Goal: Task Accomplishment & Management: Complete application form

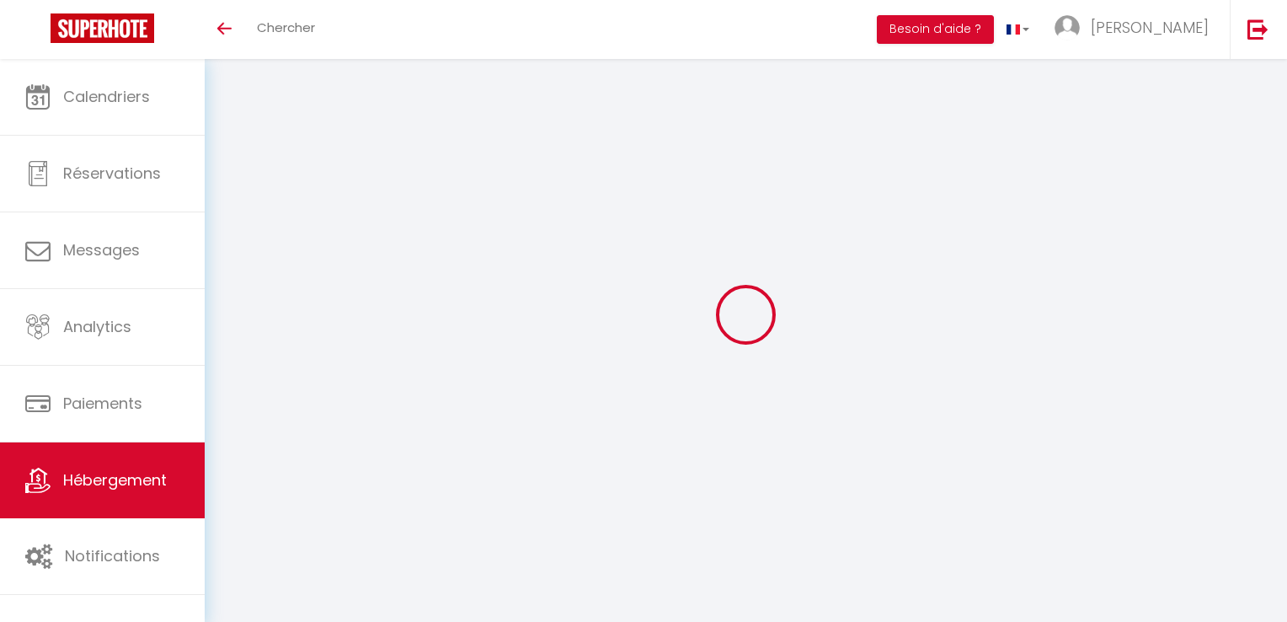
select select "4"
select select "2"
select select "1"
select select "28"
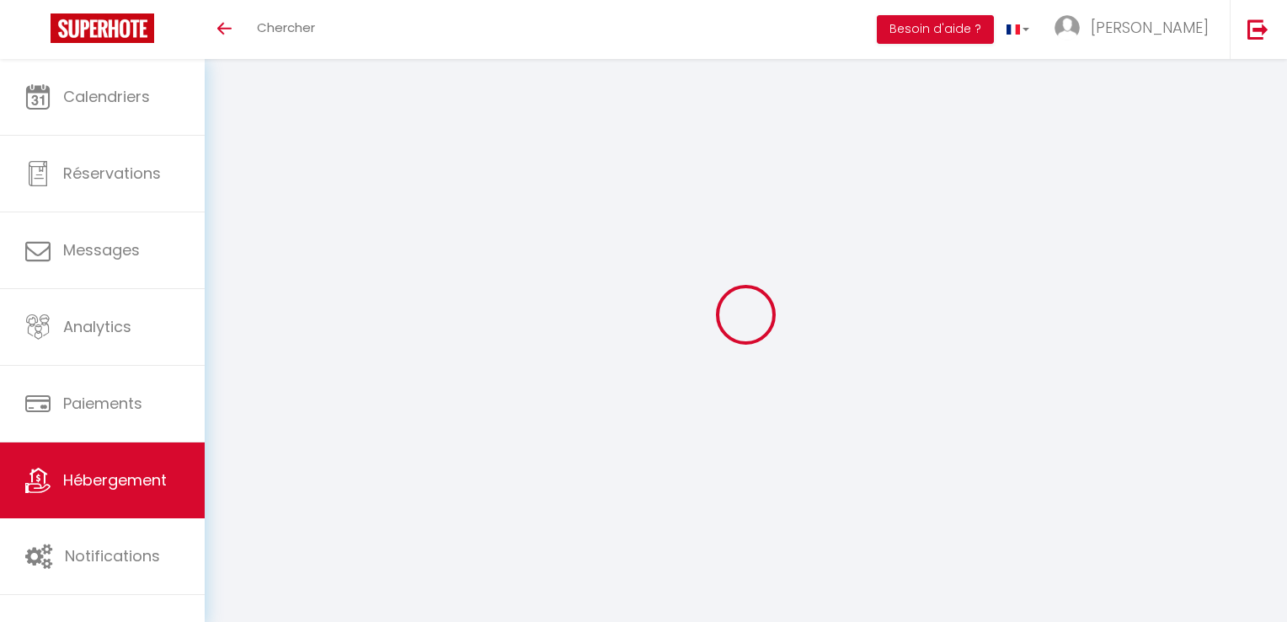
select select
checkbox input "false"
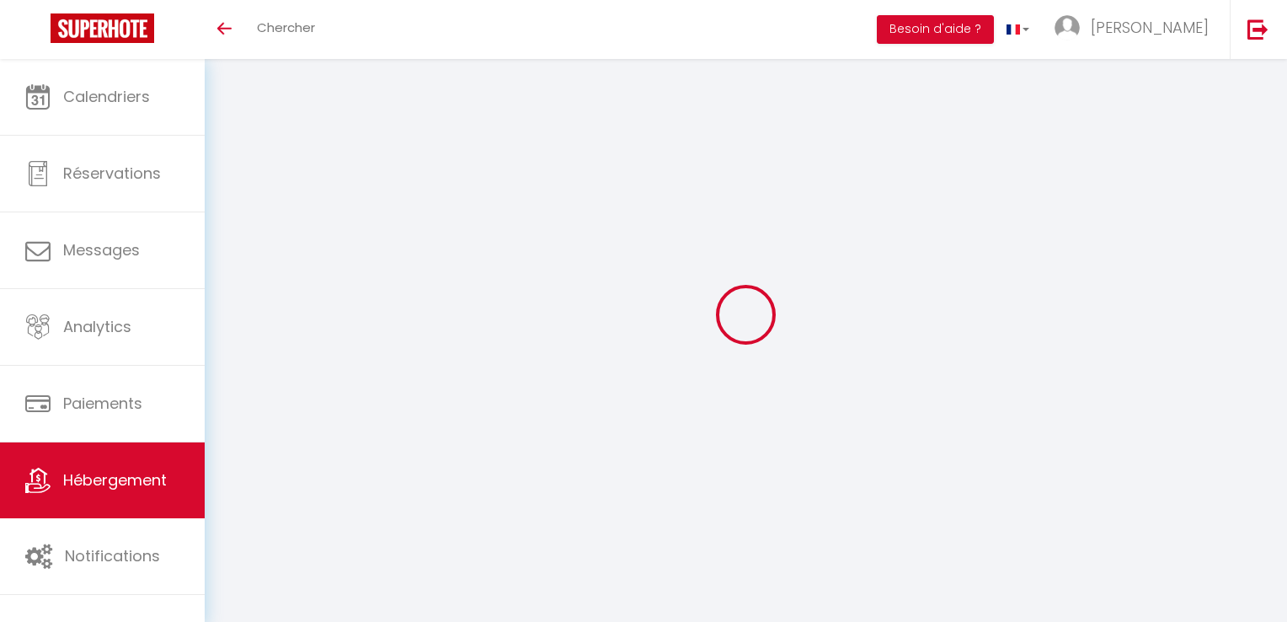
select select
checkbox input "false"
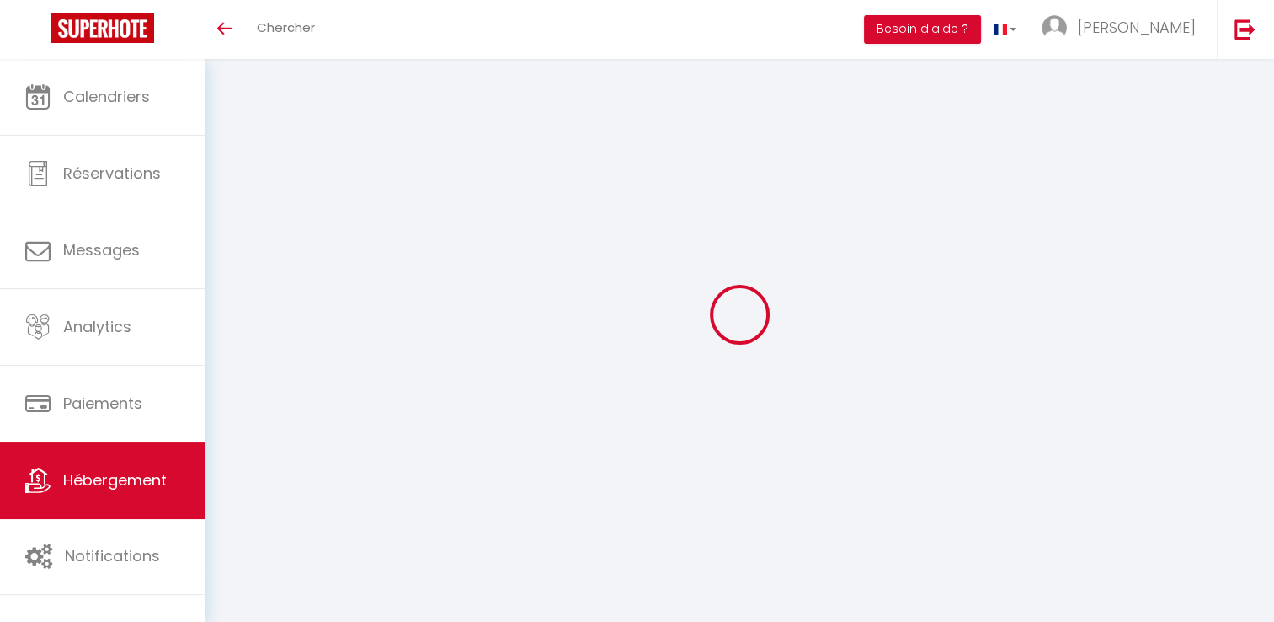
select select "17:00"
select select "23:45"
select select "13:00"
select select "30"
select select "120"
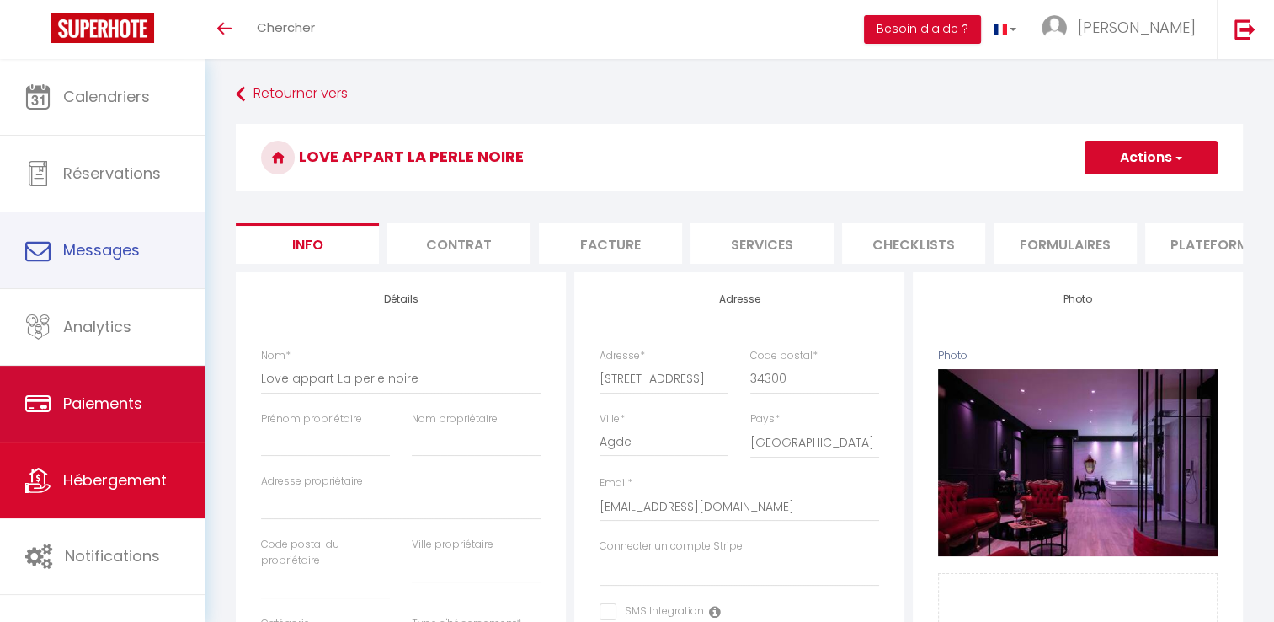
scroll to position [841, 0]
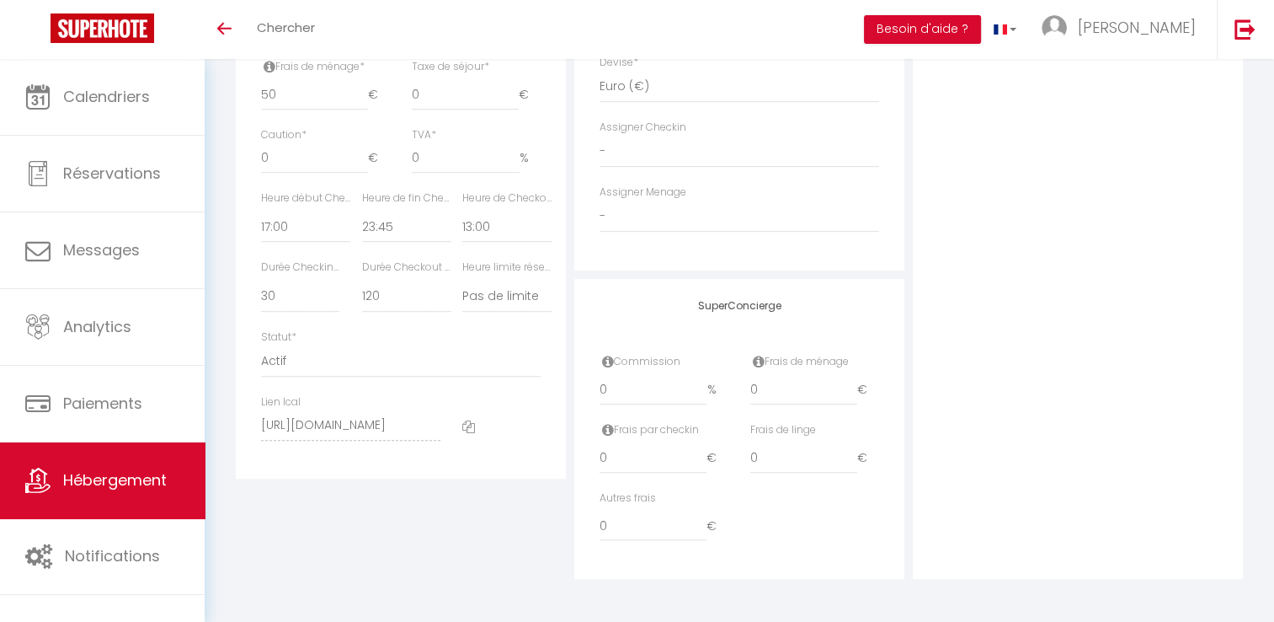
click at [123, 482] on span "Hébergement" at bounding box center [115, 479] width 104 height 21
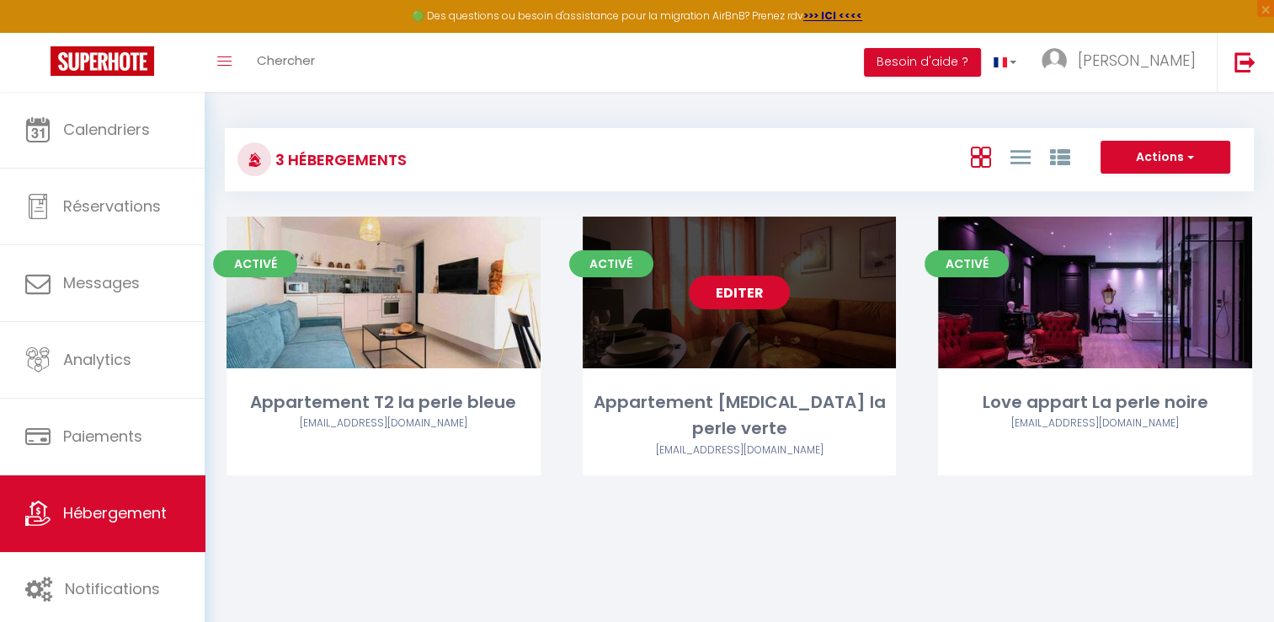
click at [739, 293] on link "Editer" at bounding box center [739, 292] width 101 height 34
select select "3"
select select "2"
select select "1"
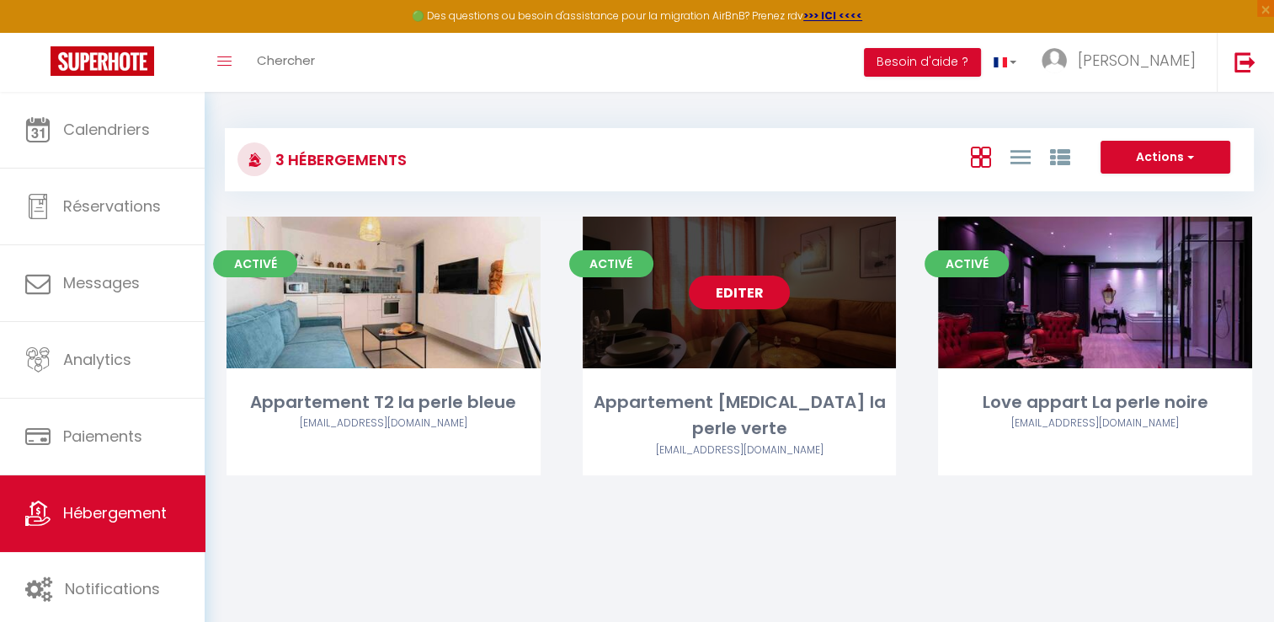
select select "28"
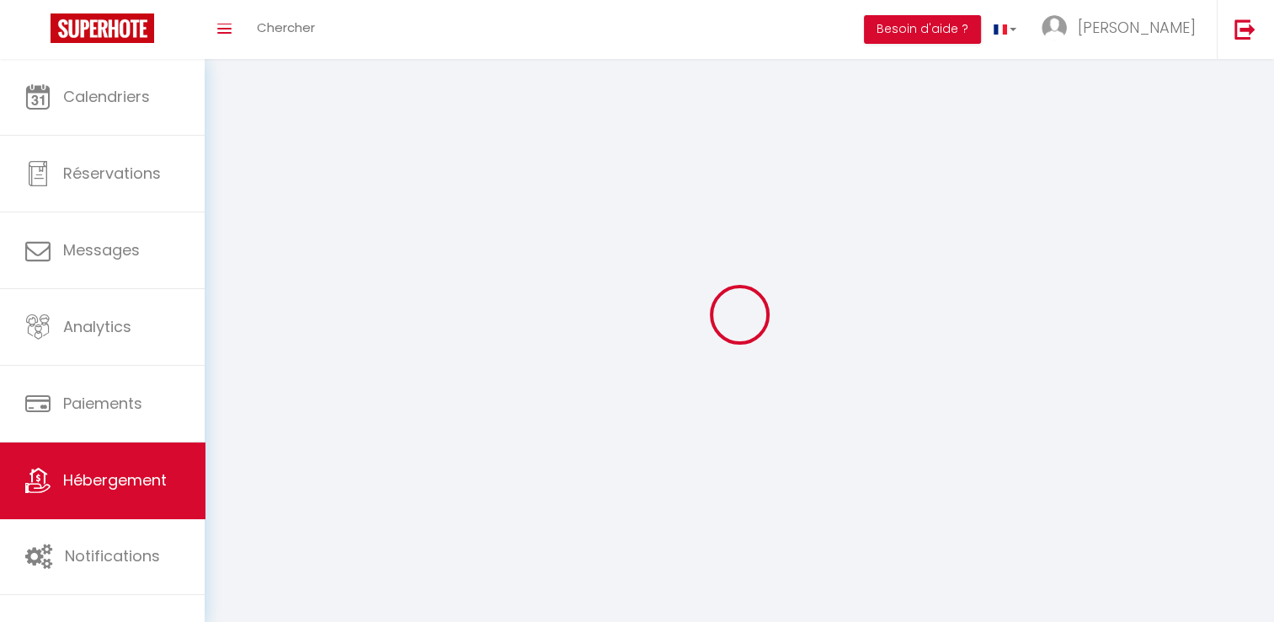
select select
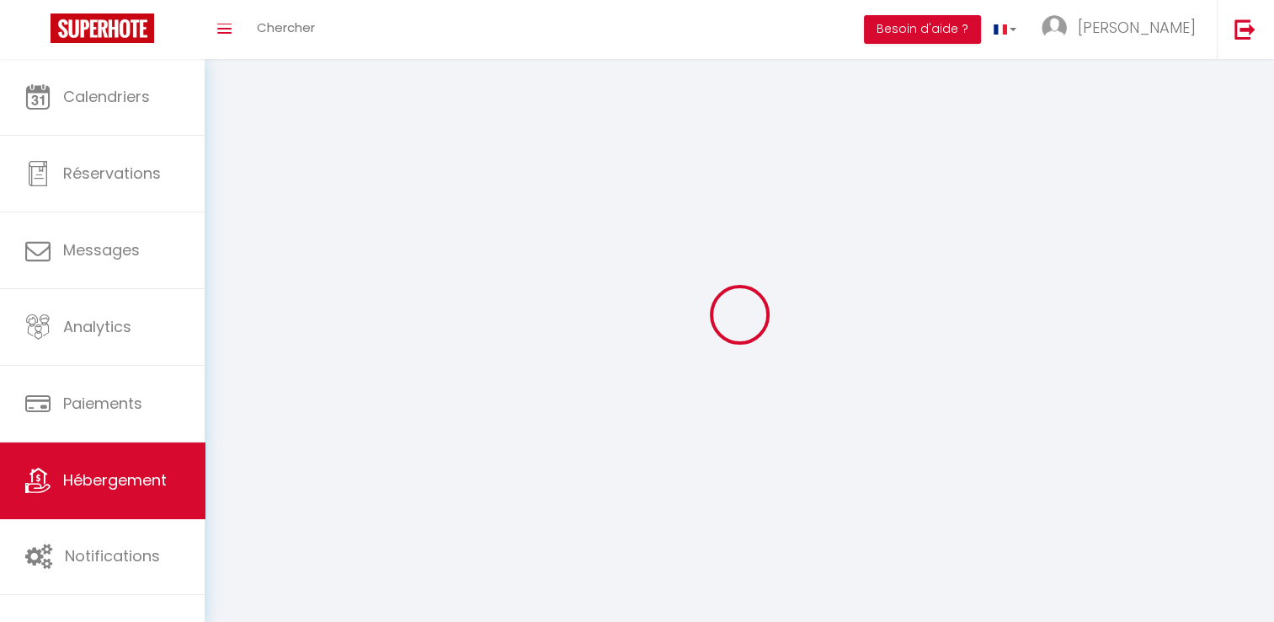
select select
checkbox input "false"
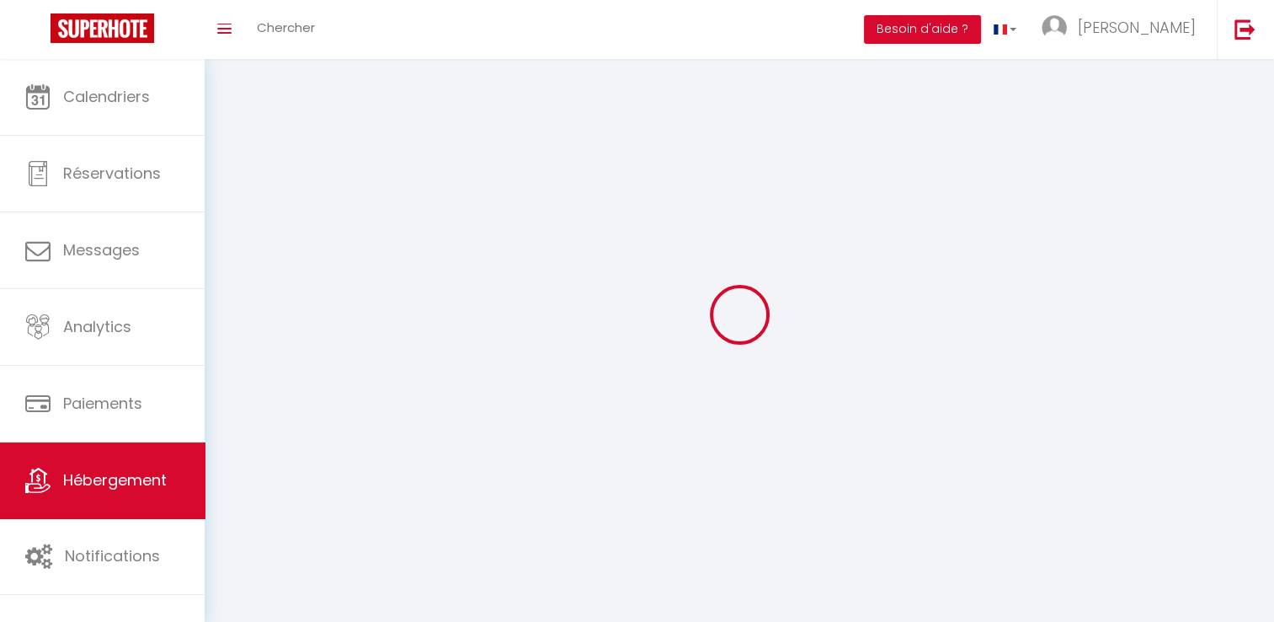
select select
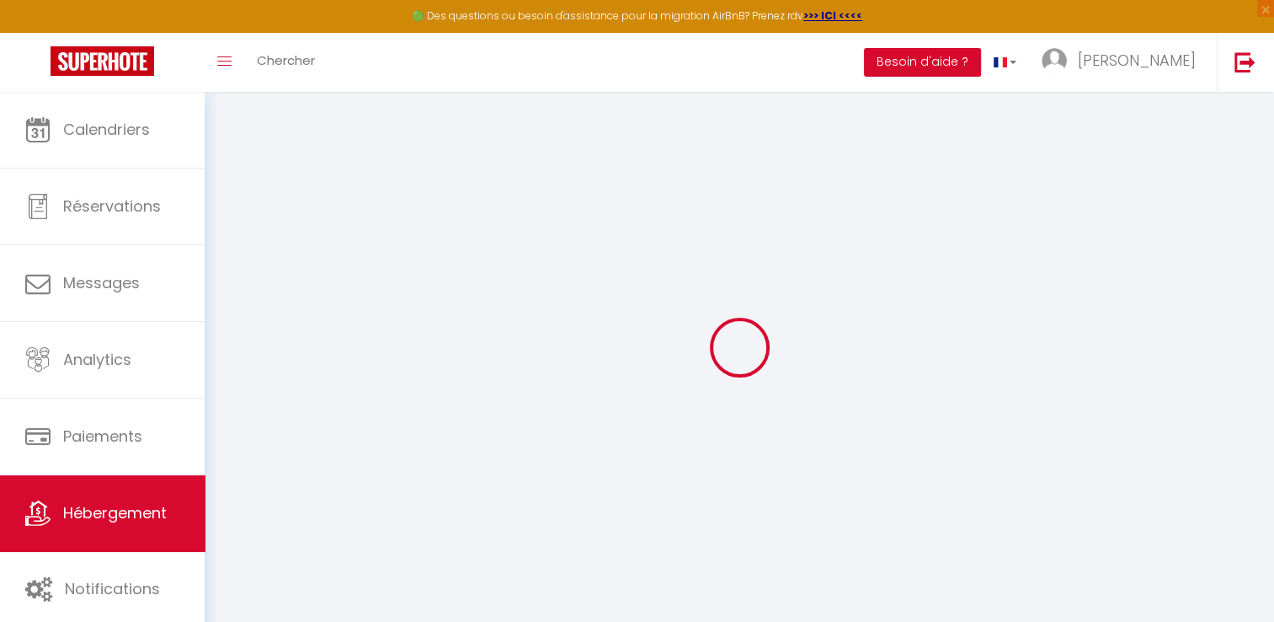
select select
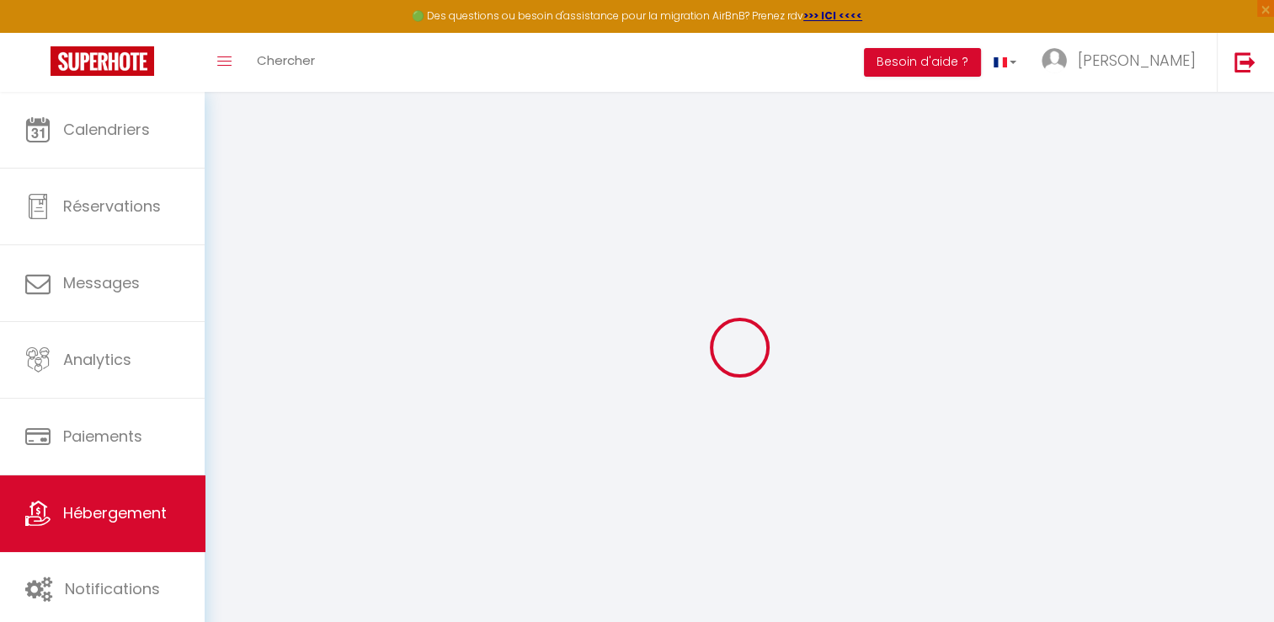
select select
checkbox input "false"
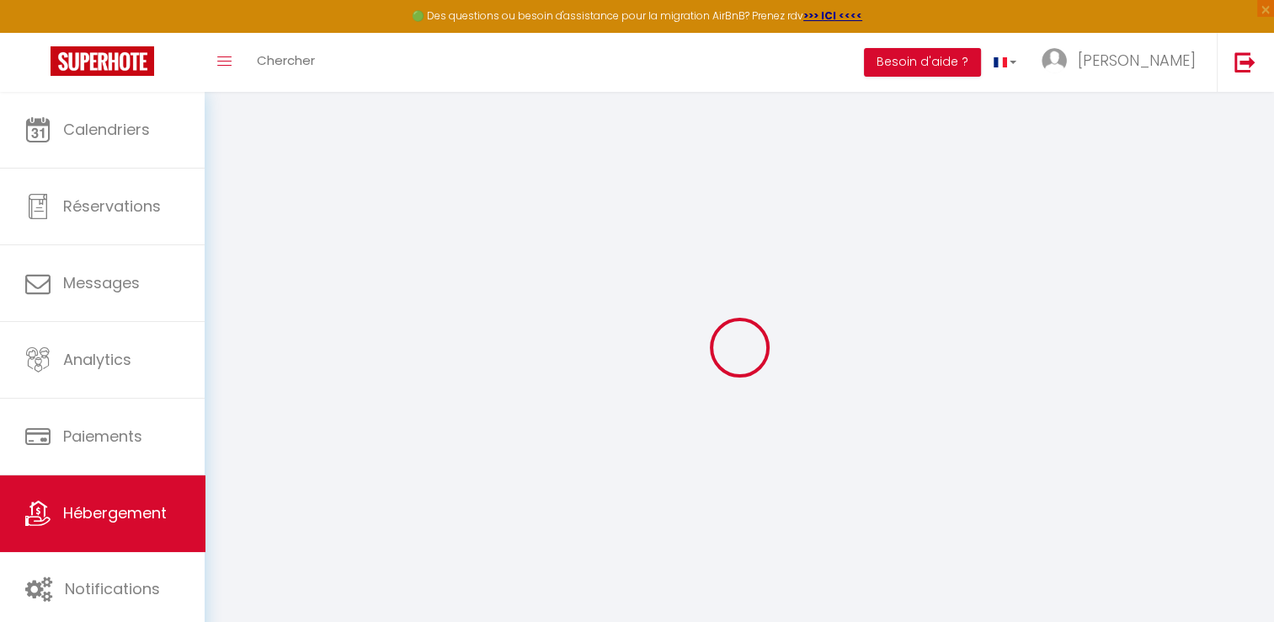
select select
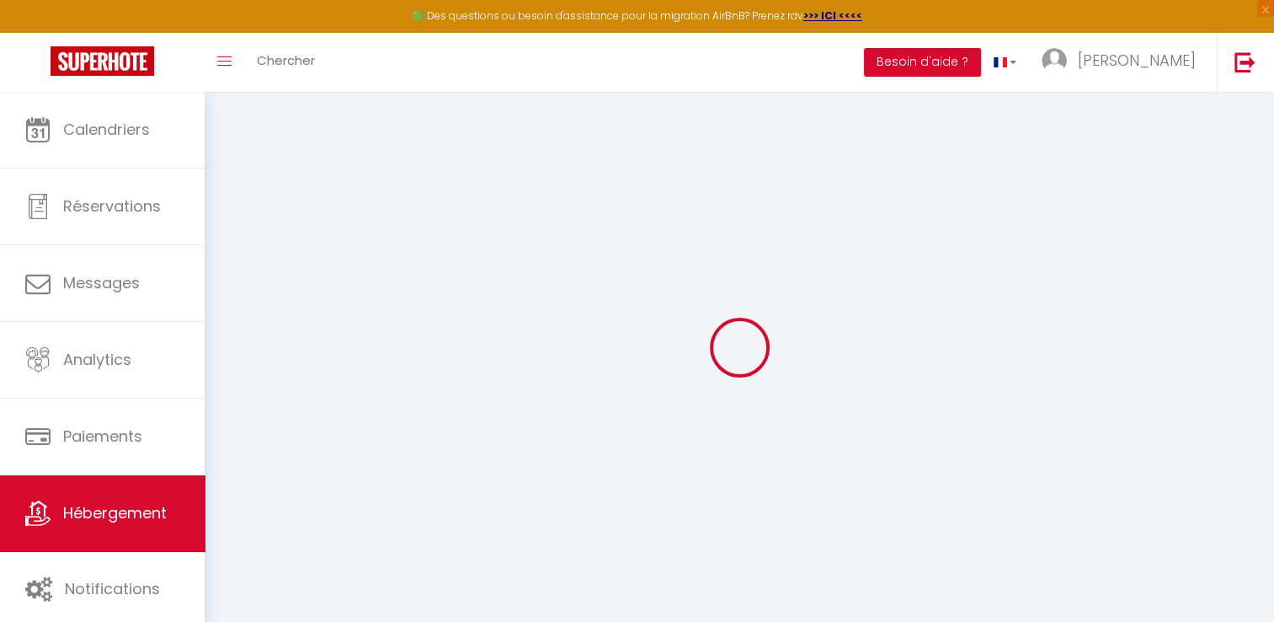
select select
checkbox input "false"
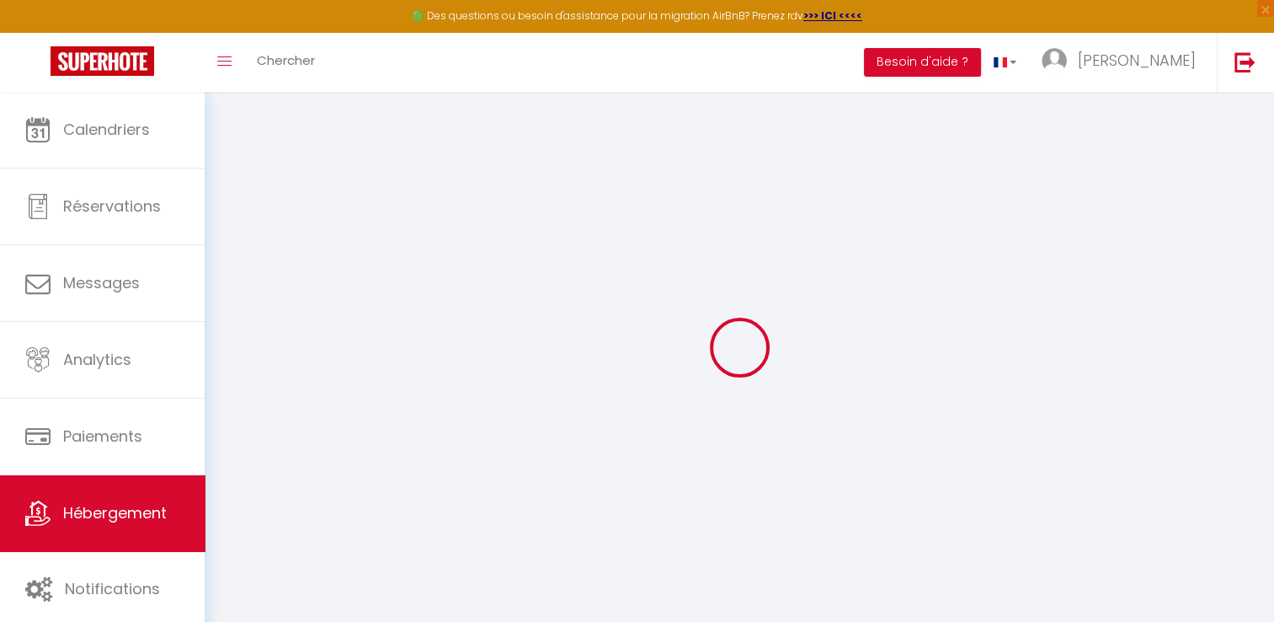
checkbox input "false"
select select
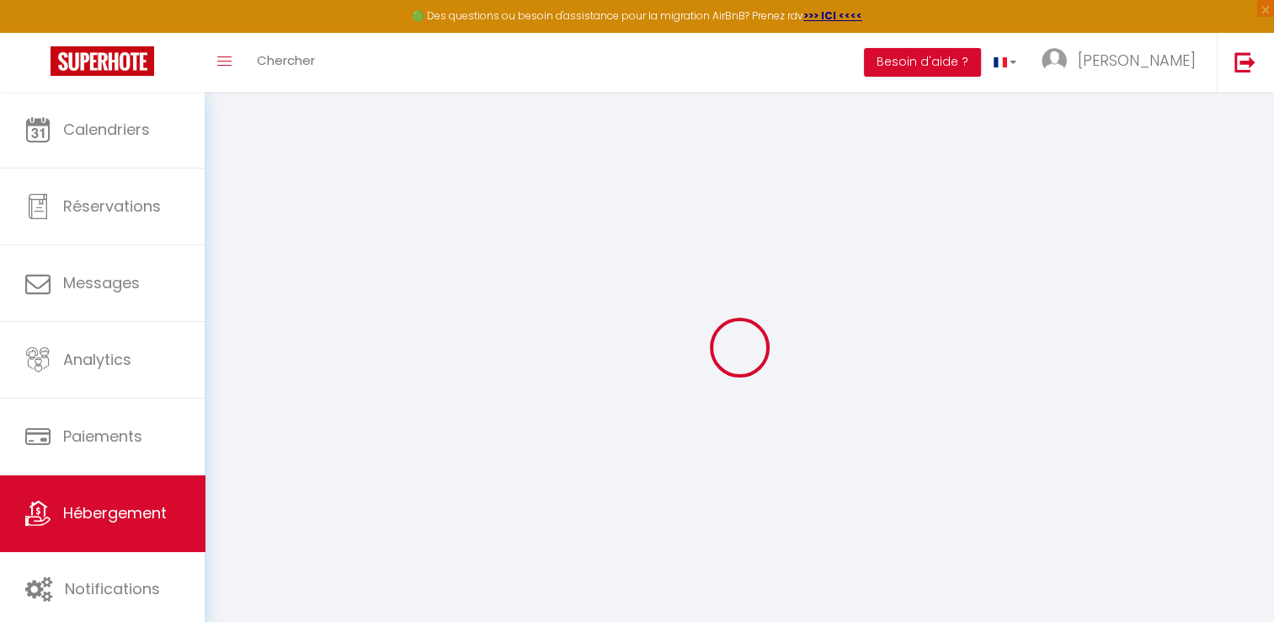
select select
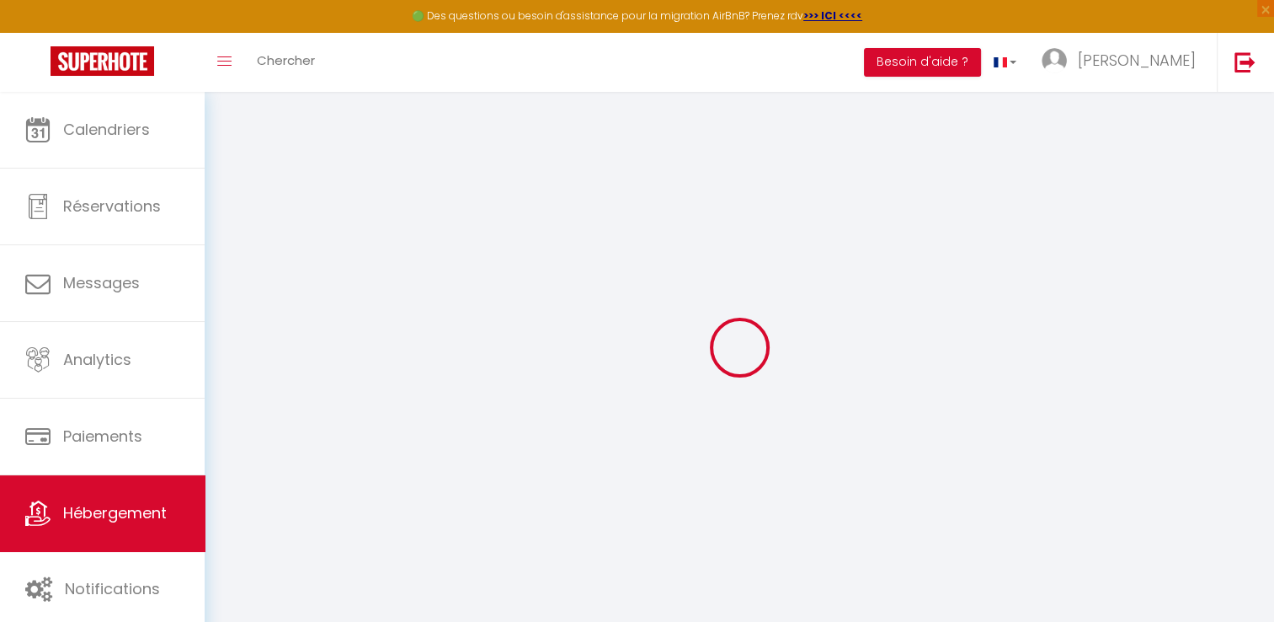
checkbox input "false"
select select
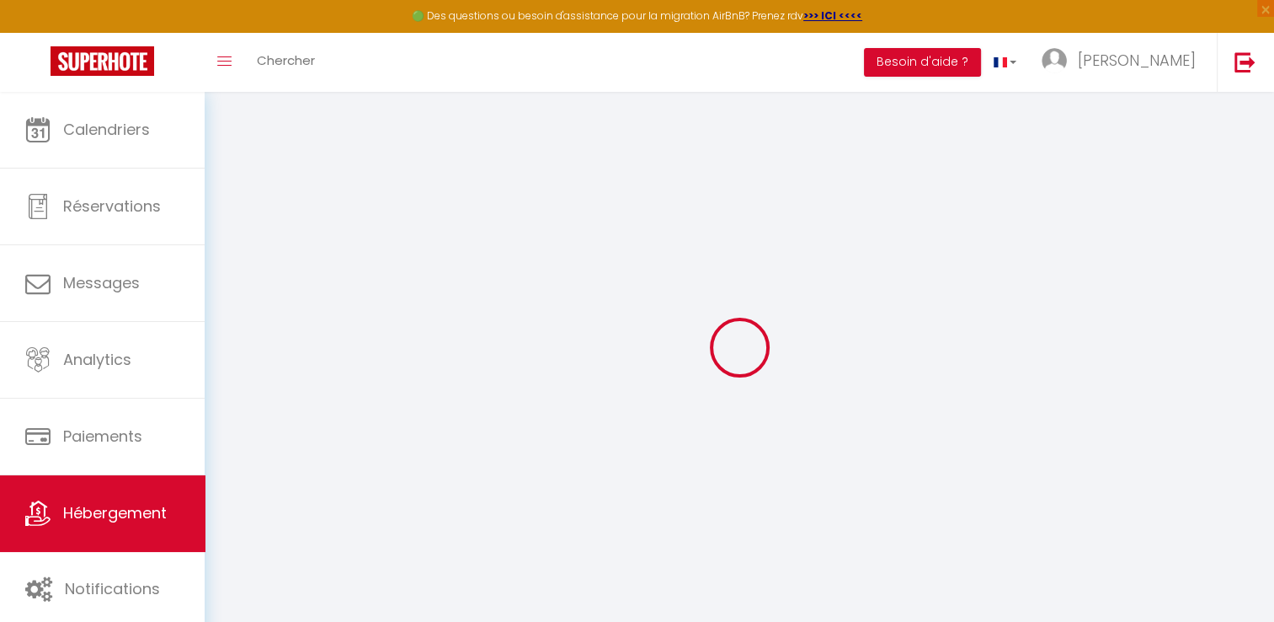
select select
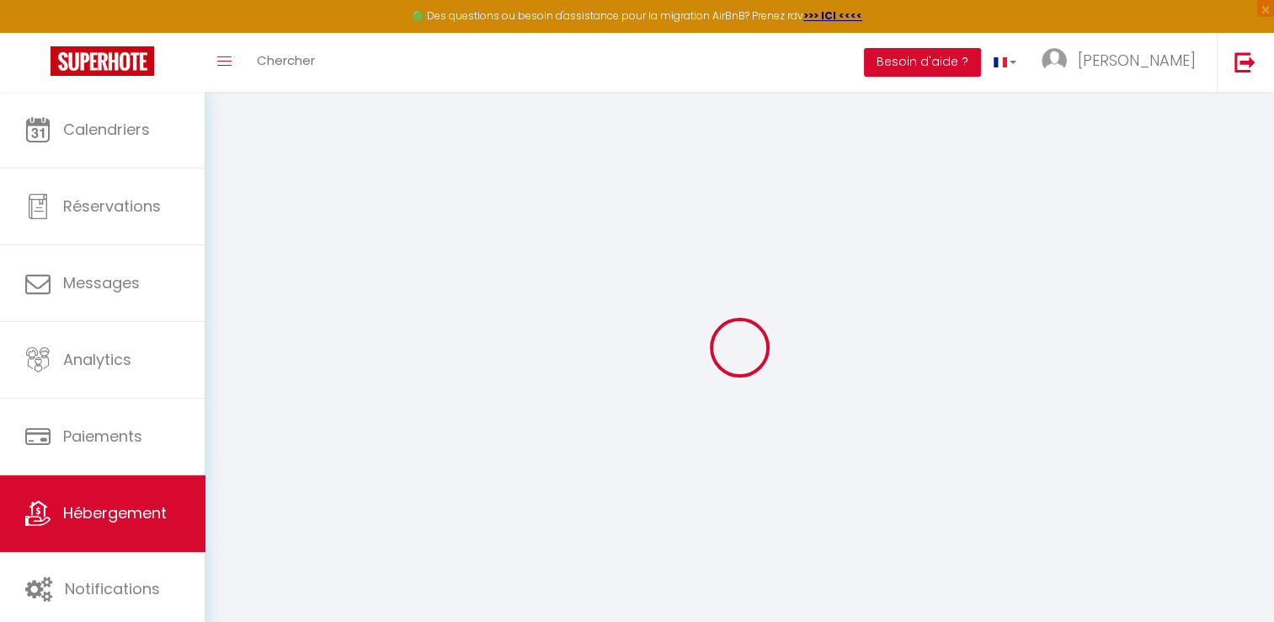
select select
checkbox input "false"
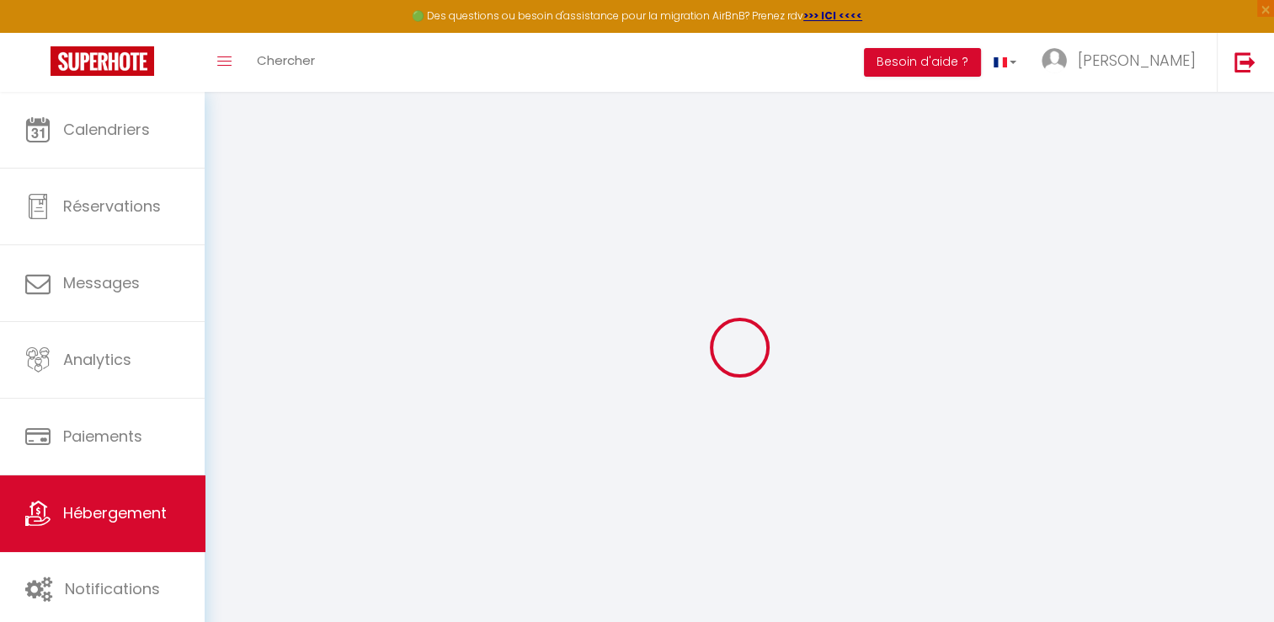
checkbox input "false"
select select
type input "Appartement [MEDICAL_DATA] la perle verte"
select select "2"
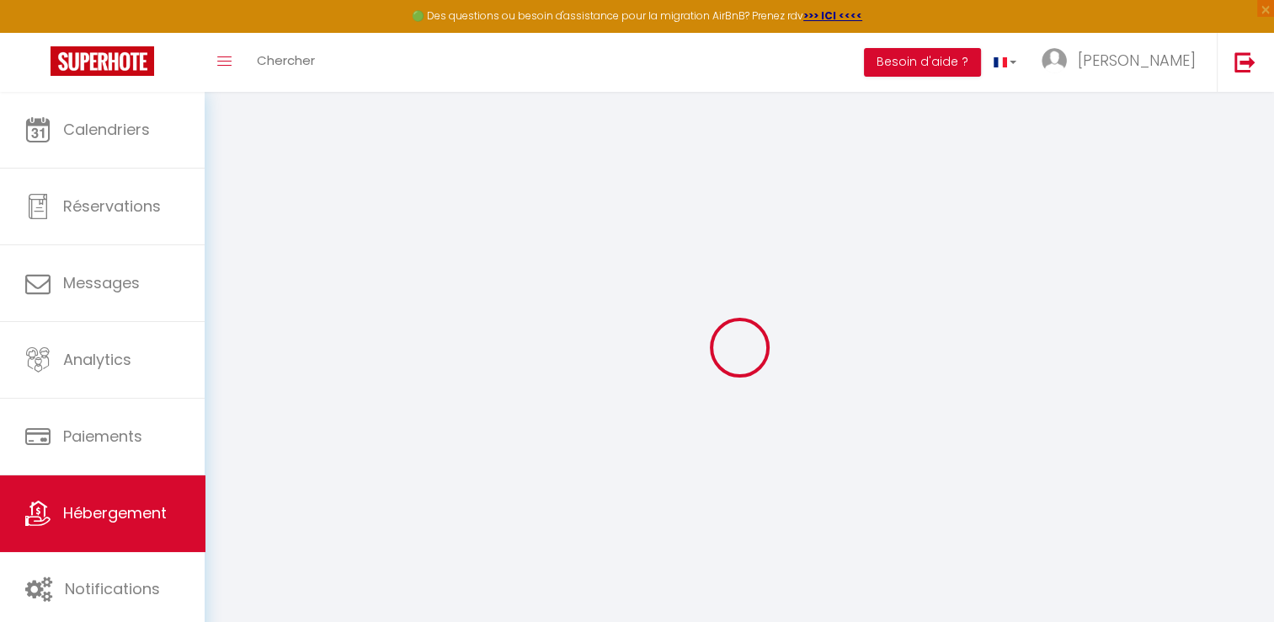
type input "95"
type input "50"
select select
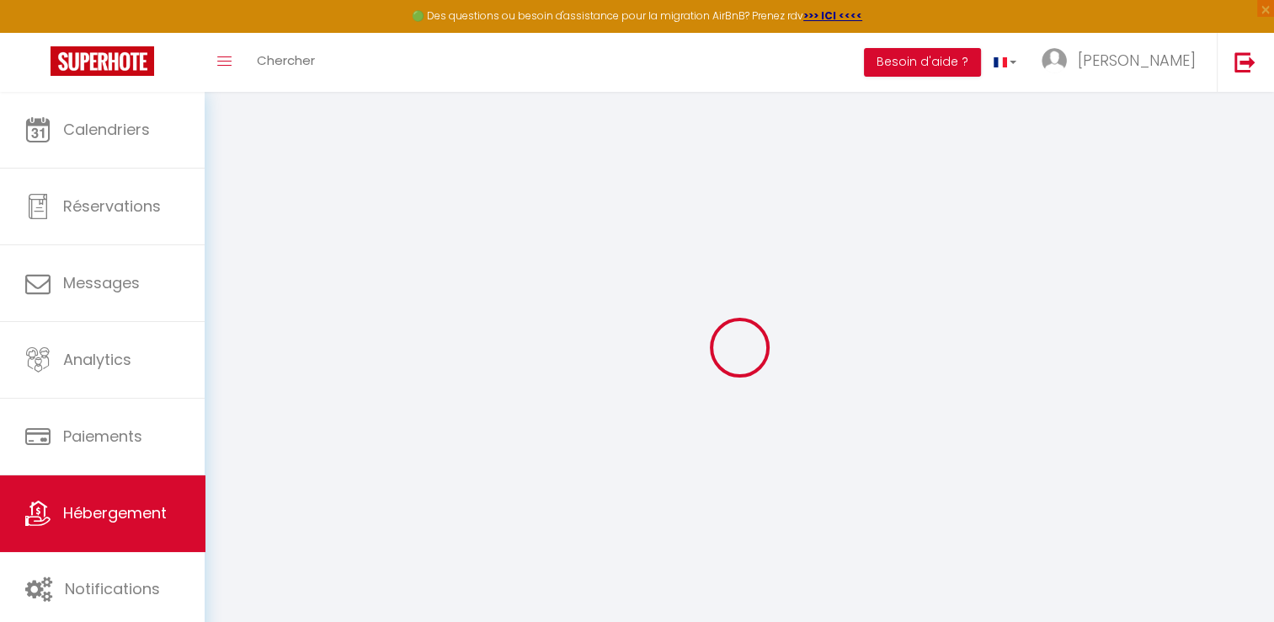
select select
type input "[STREET_ADDRESS]"
type input "34300"
type input "Agde"
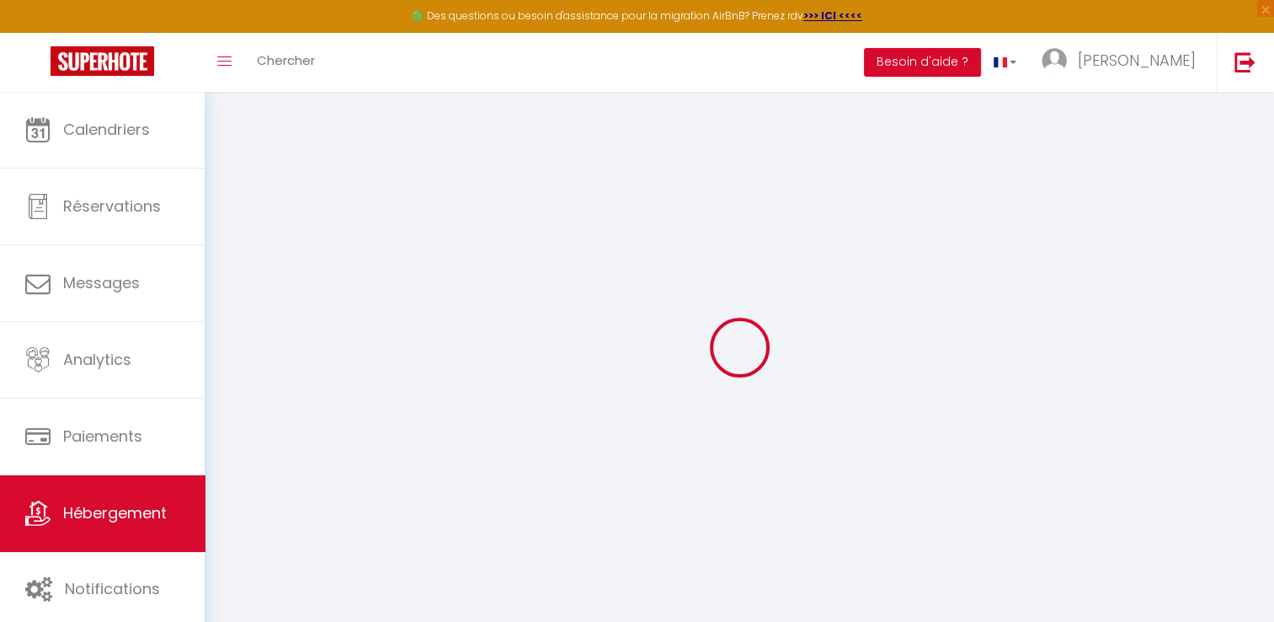
type input "[EMAIL_ADDRESS][DOMAIN_NAME]"
select select
checkbox input "false"
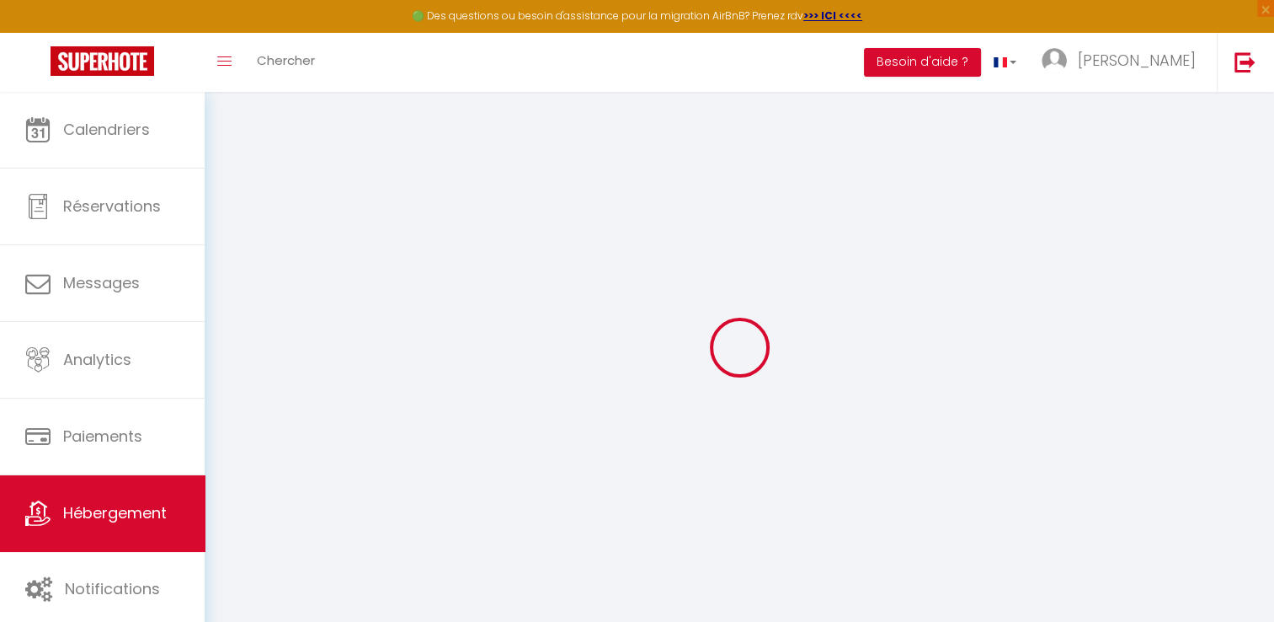
checkbox input "false"
select select
type input "0"
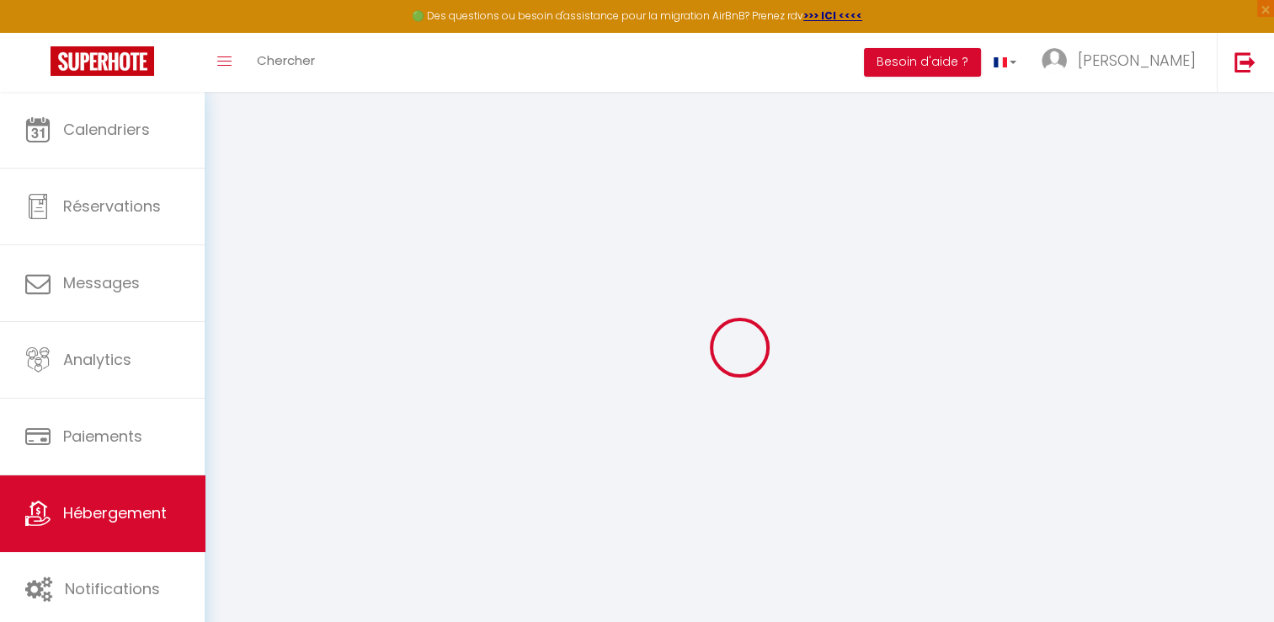
type input "0"
select select
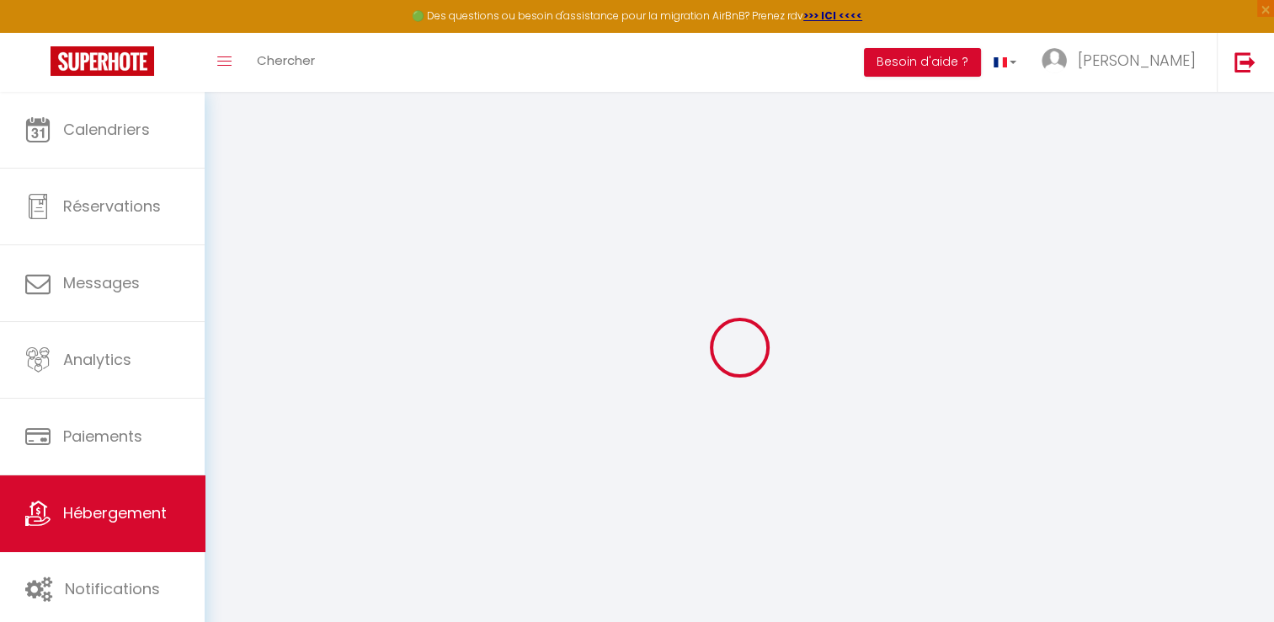
select select
checkbox input "false"
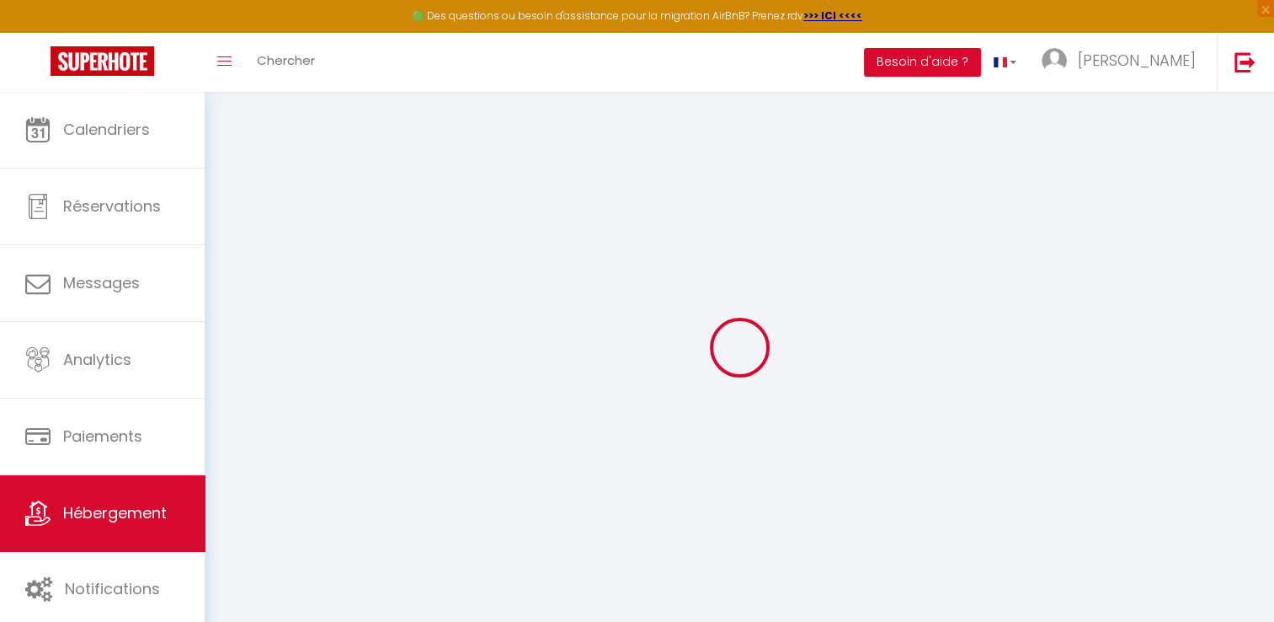
checkbox input "false"
select select
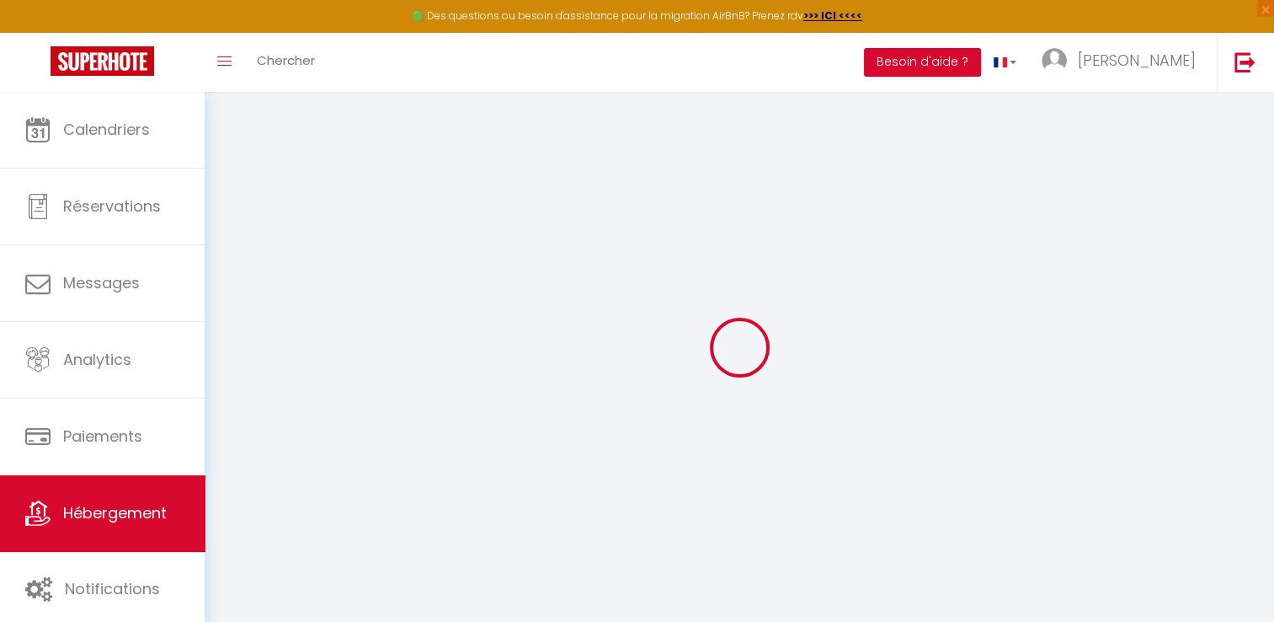
select select
checkbox input "false"
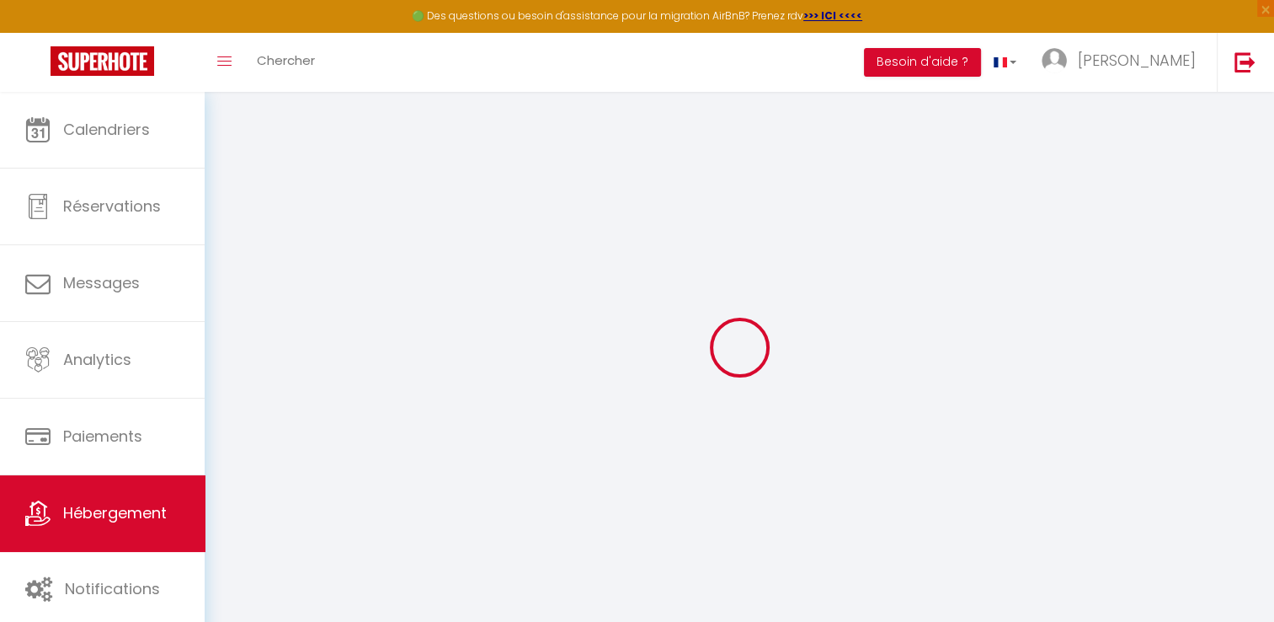
checkbox input "false"
select select
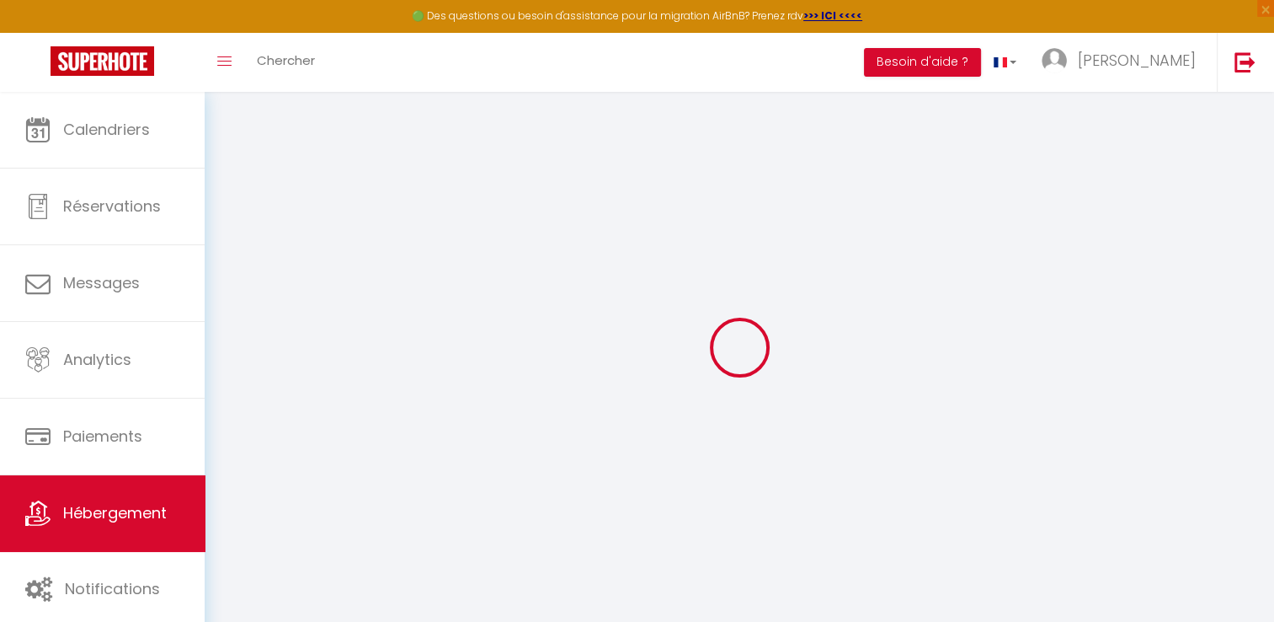
select select
checkbox input "false"
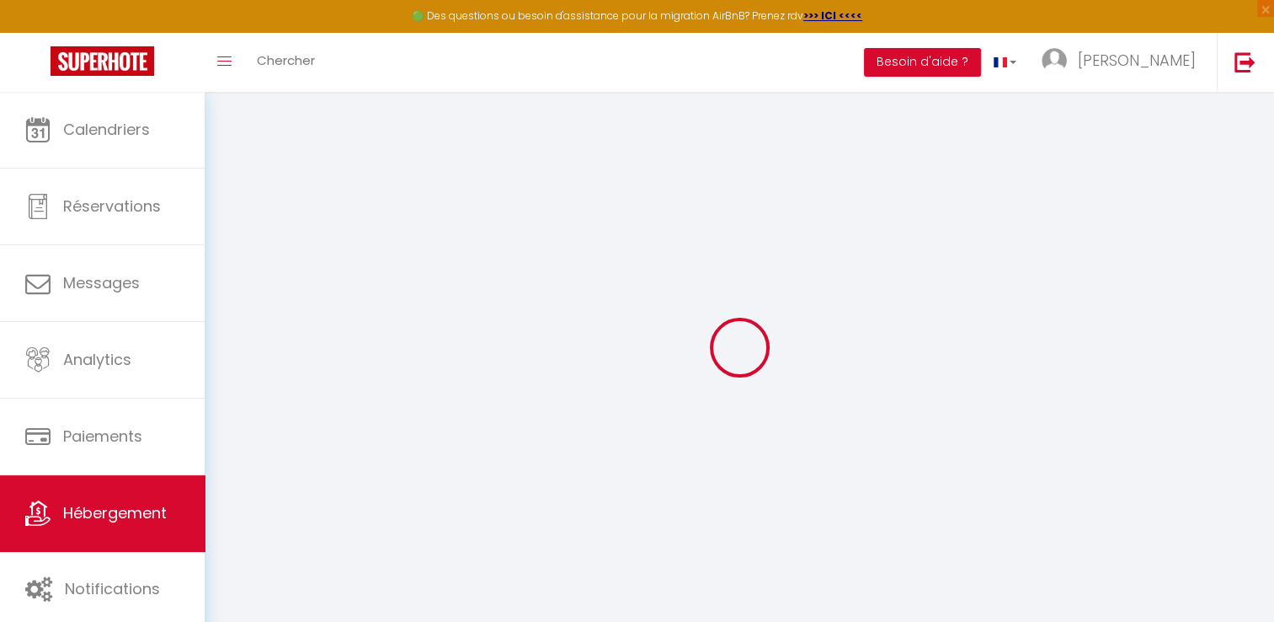
checkbox input "false"
select select
checkbox input "false"
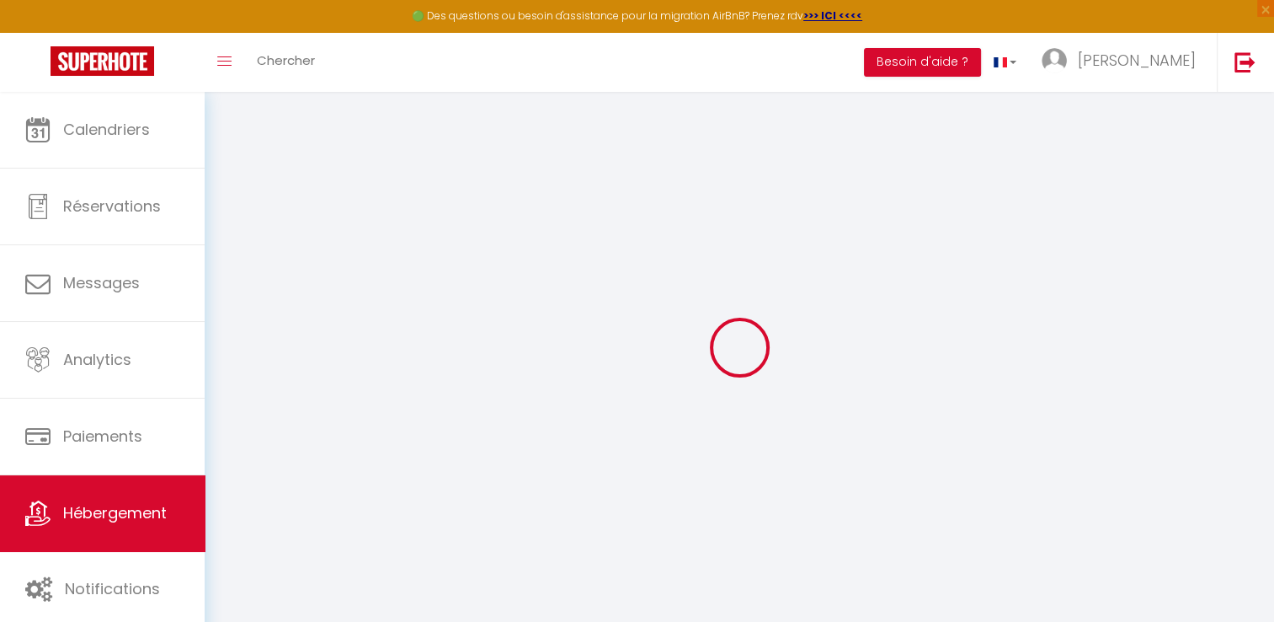
checkbox input "false"
select select "15:00"
select select "23:45"
select select "11:00"
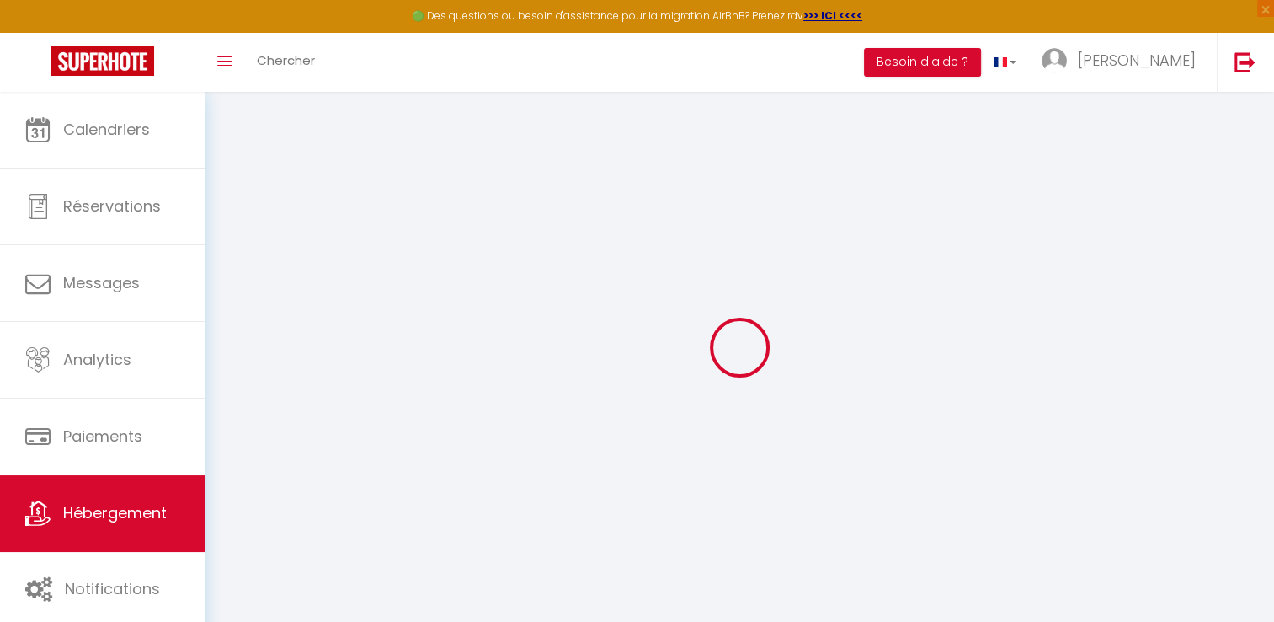
select select "30"
select select "120"
select select
checkbox input "false"
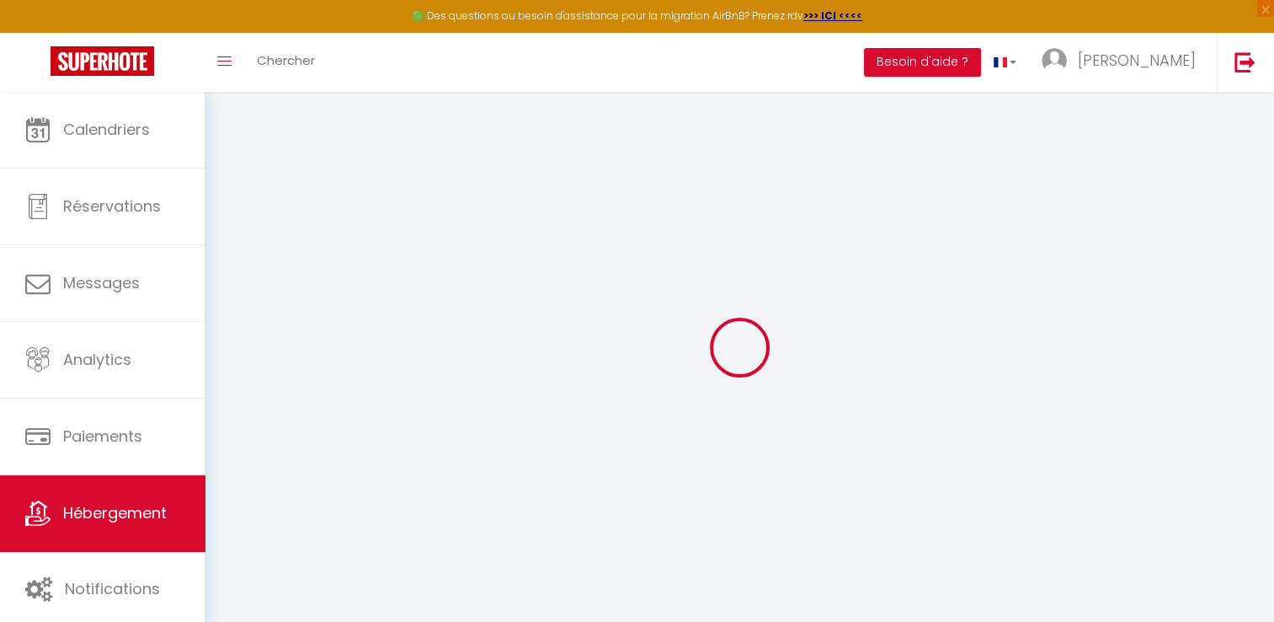
checkbox input "false"
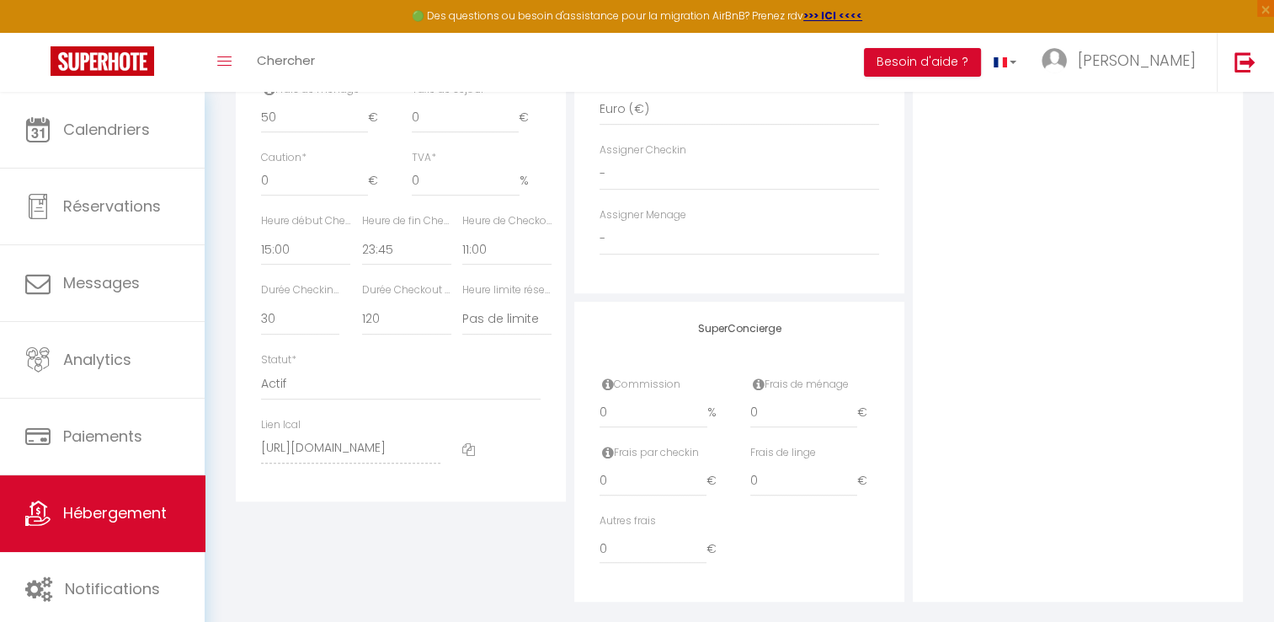
scroll to position [843, 0]
click at [467, 447] on span at bounding box center [468, 445] width 13 height 18
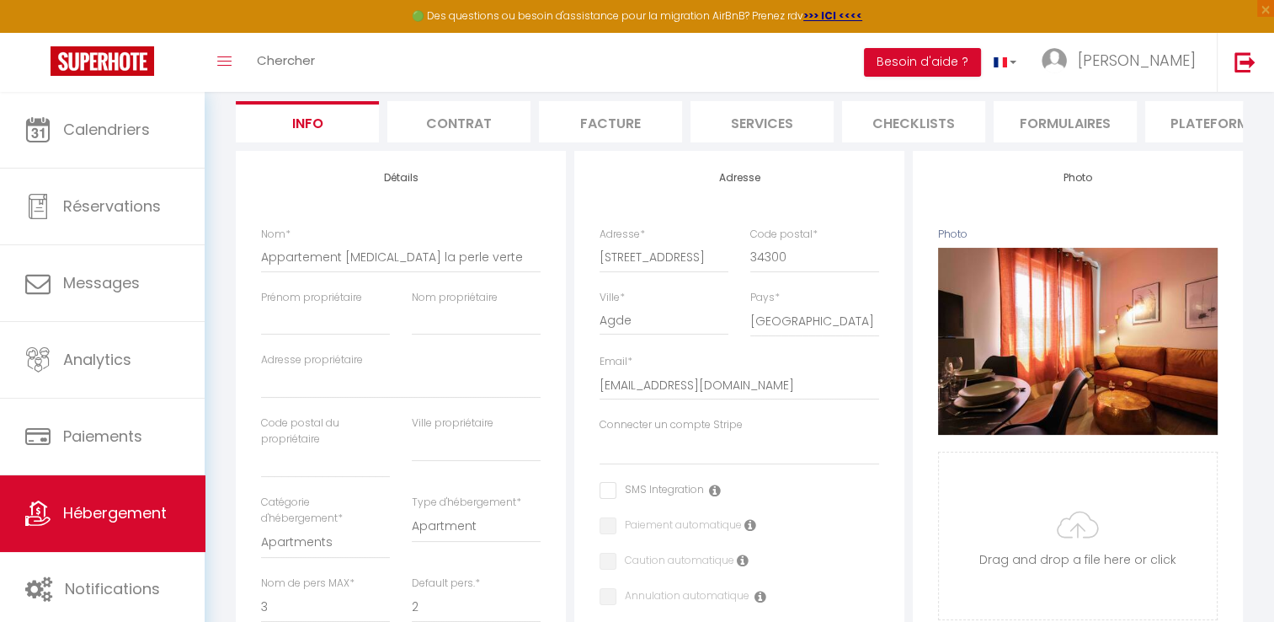
scroll to position [553, 0]
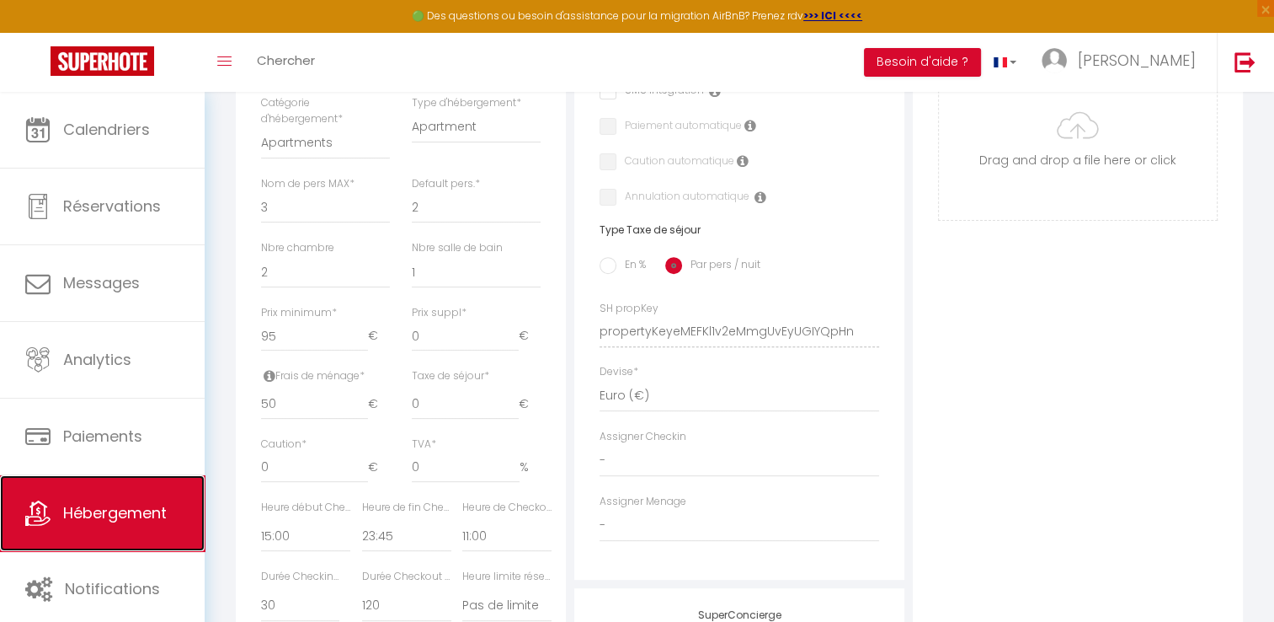
click at [77, 513] on span "Hébergement" at bounding box center [115, 512] width 104 height 21
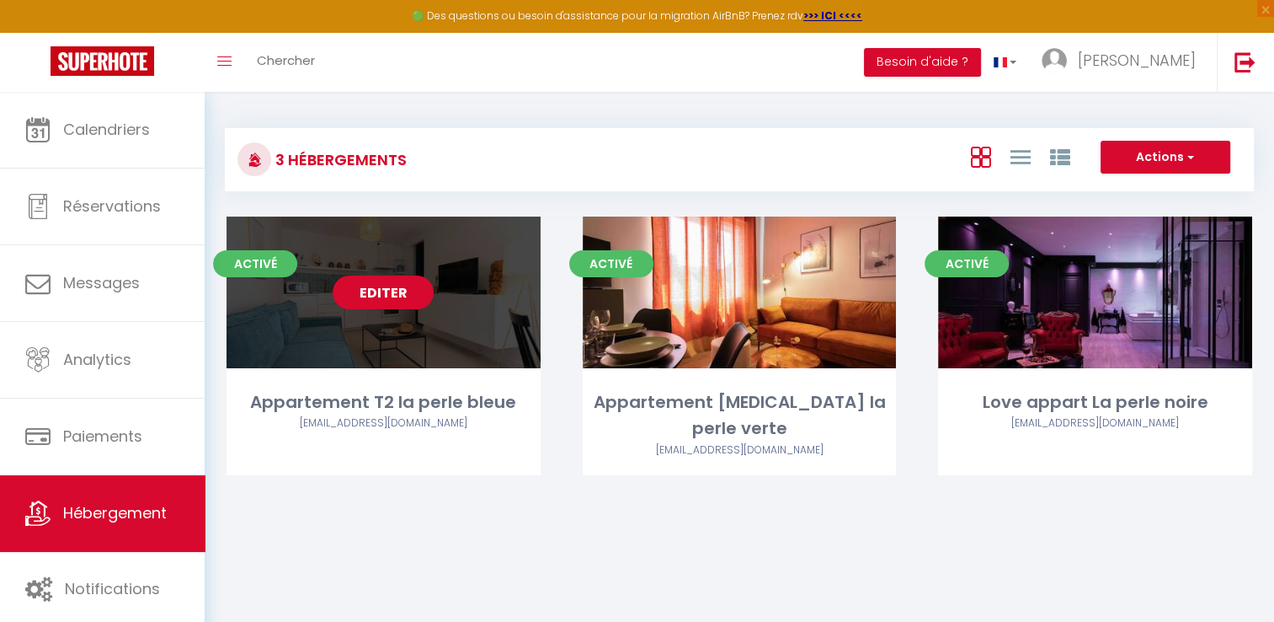
click at [398, 305] on link "Editer" at bounding box center [383, 292] width 101 height 34
select select "3"
select select "2"
select select "1"
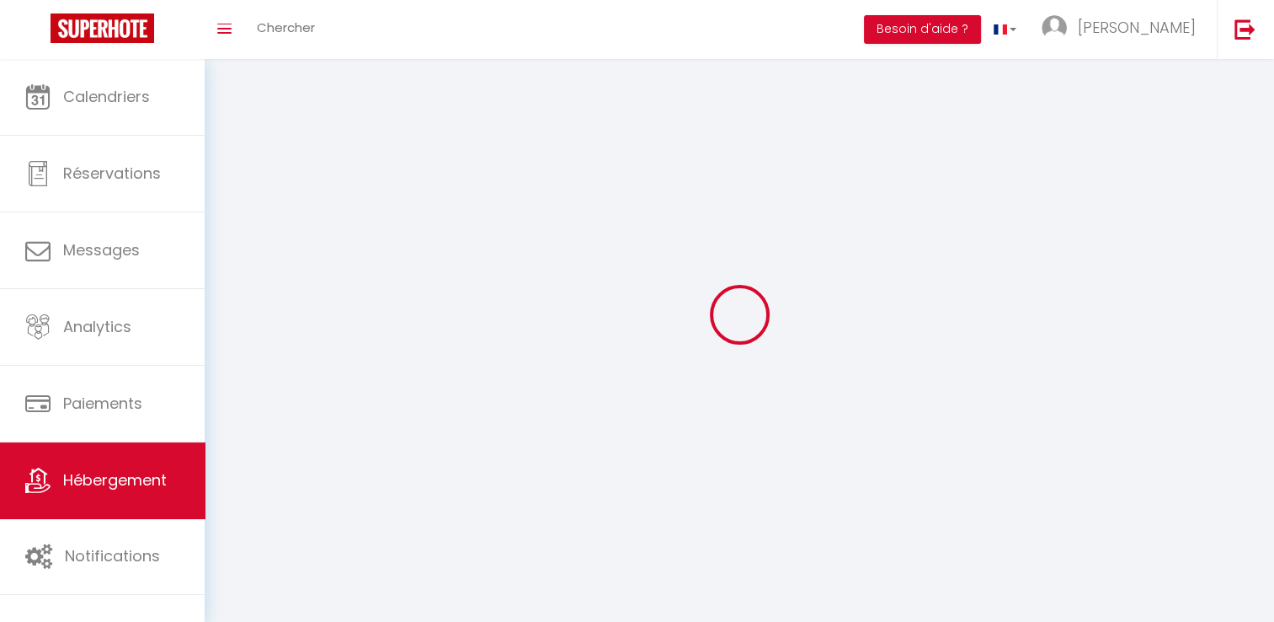
select select
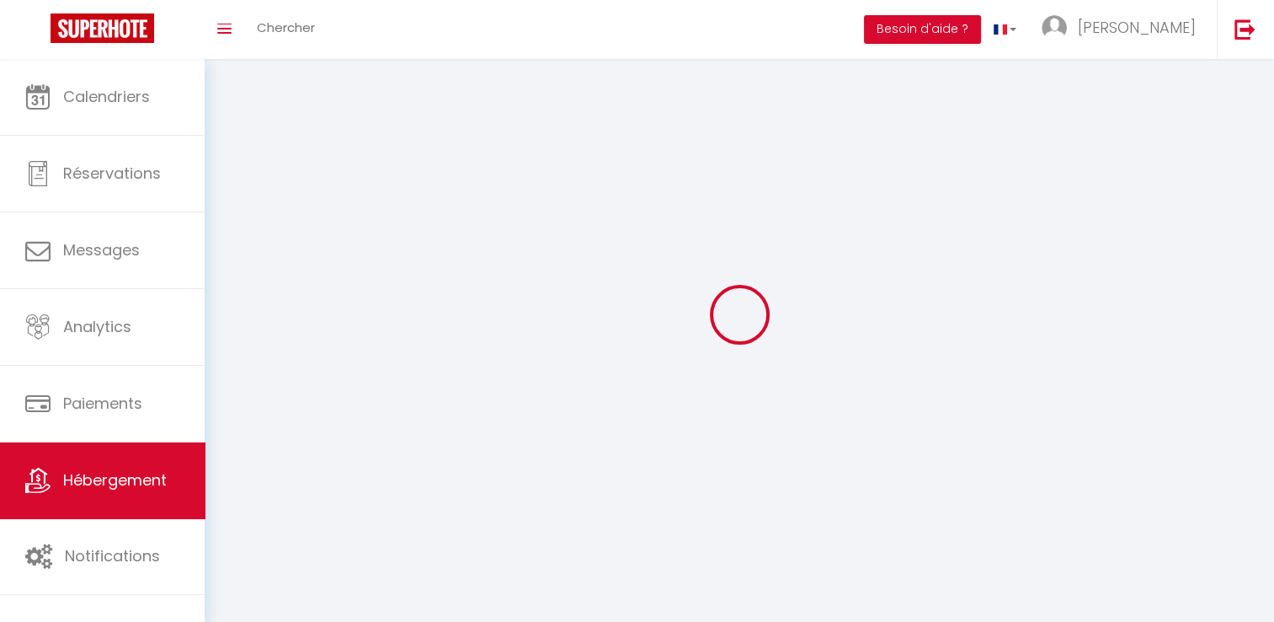
select select
checkbox input "false"
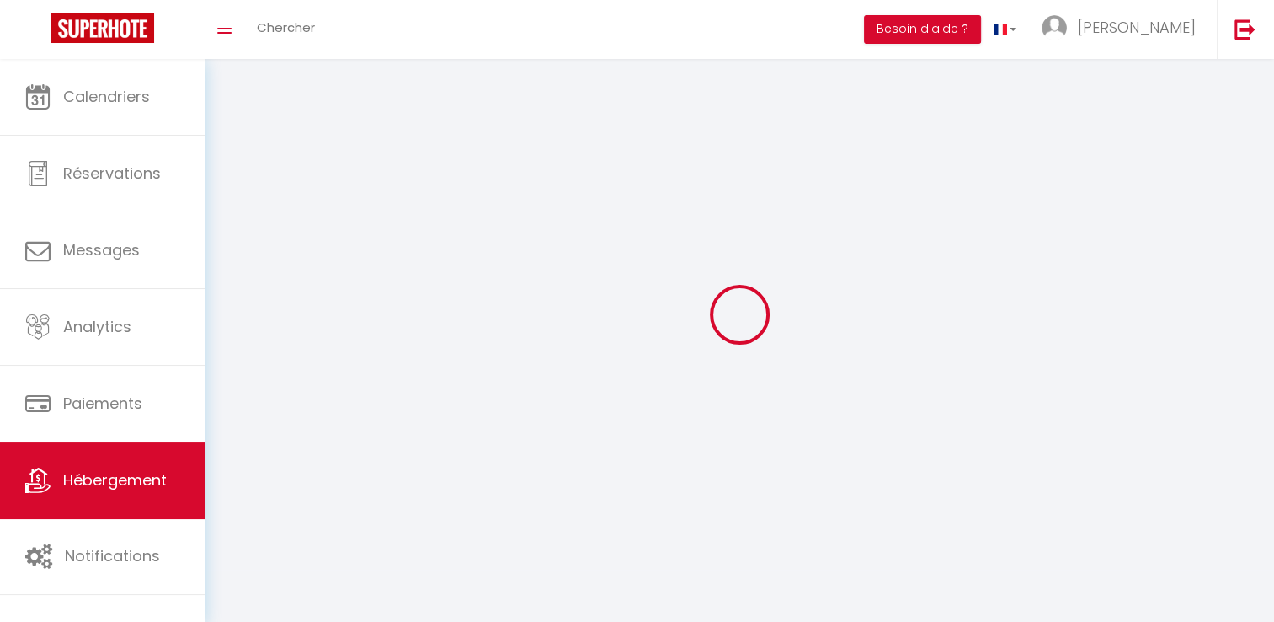
checkbox input "false"
select select
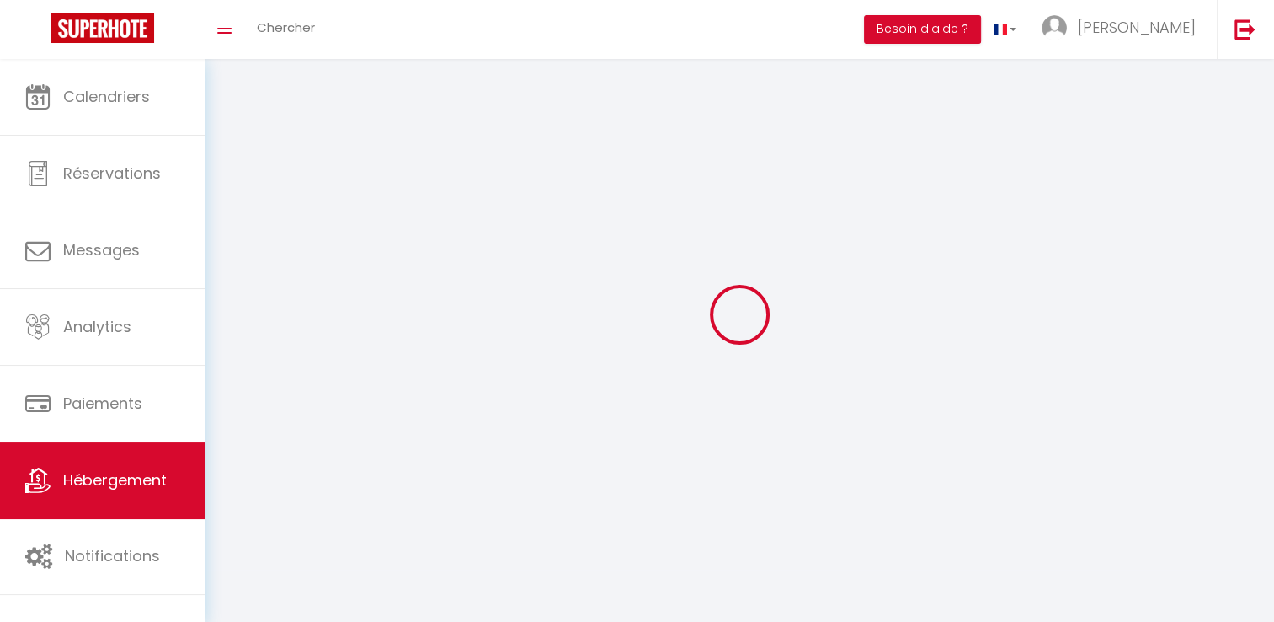
select select
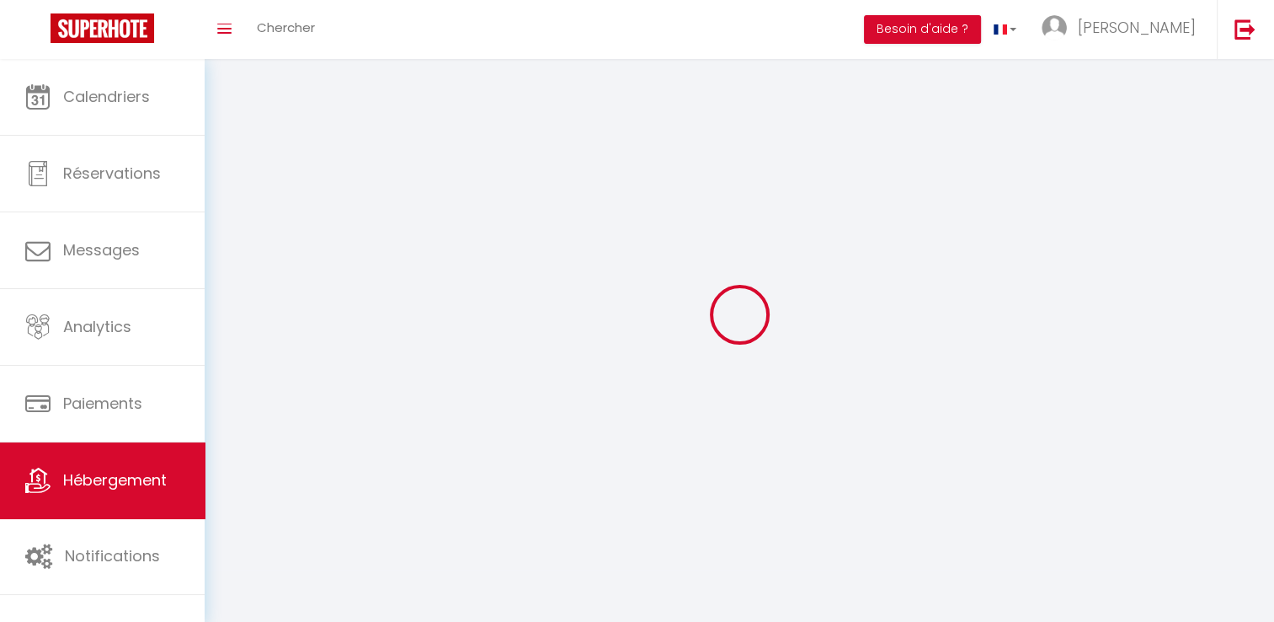
checkbox input "false"
select select
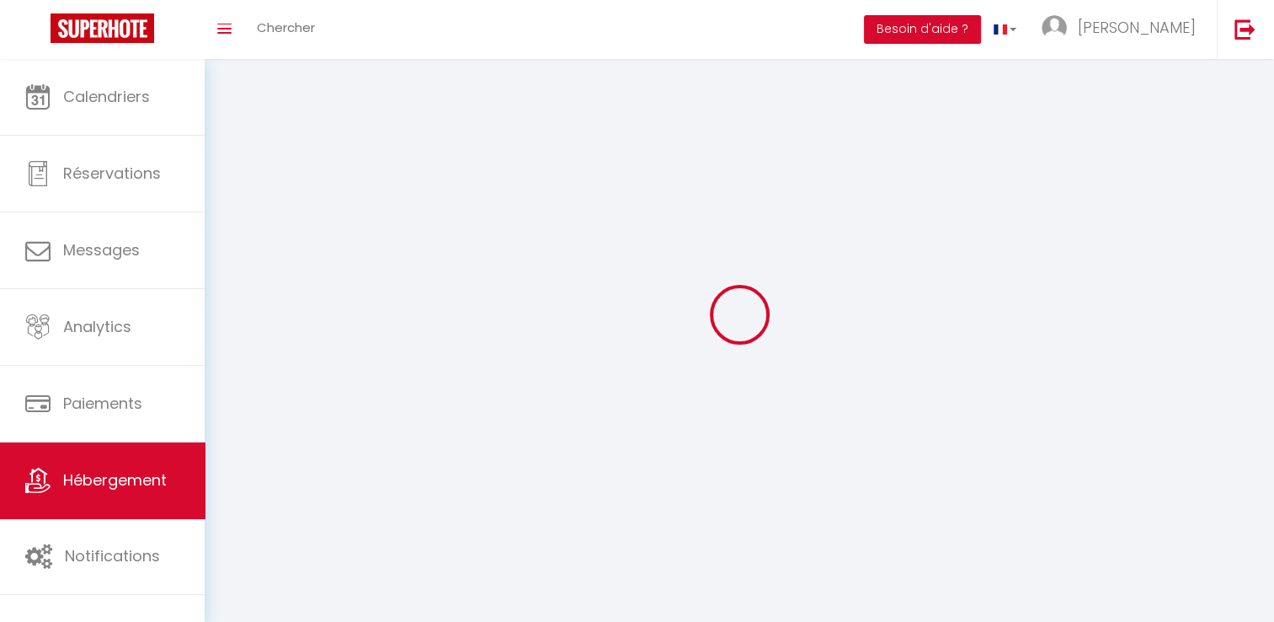
select select
select select "1"
select select "28"
select select
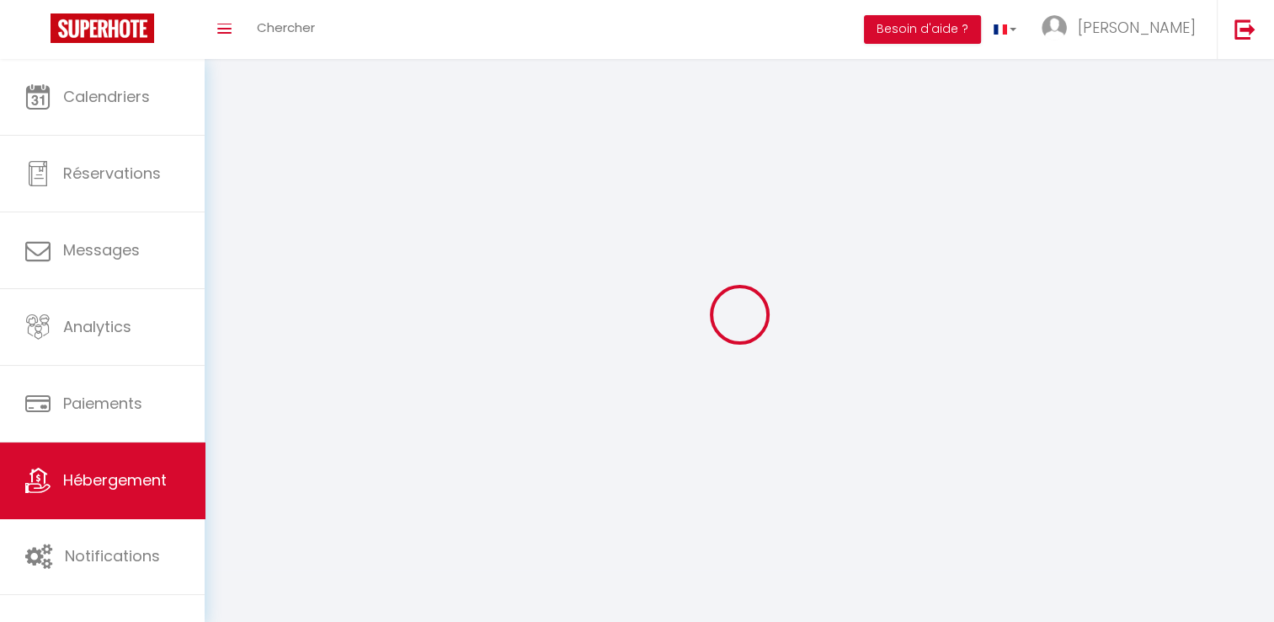
select select
checkbox input "false"
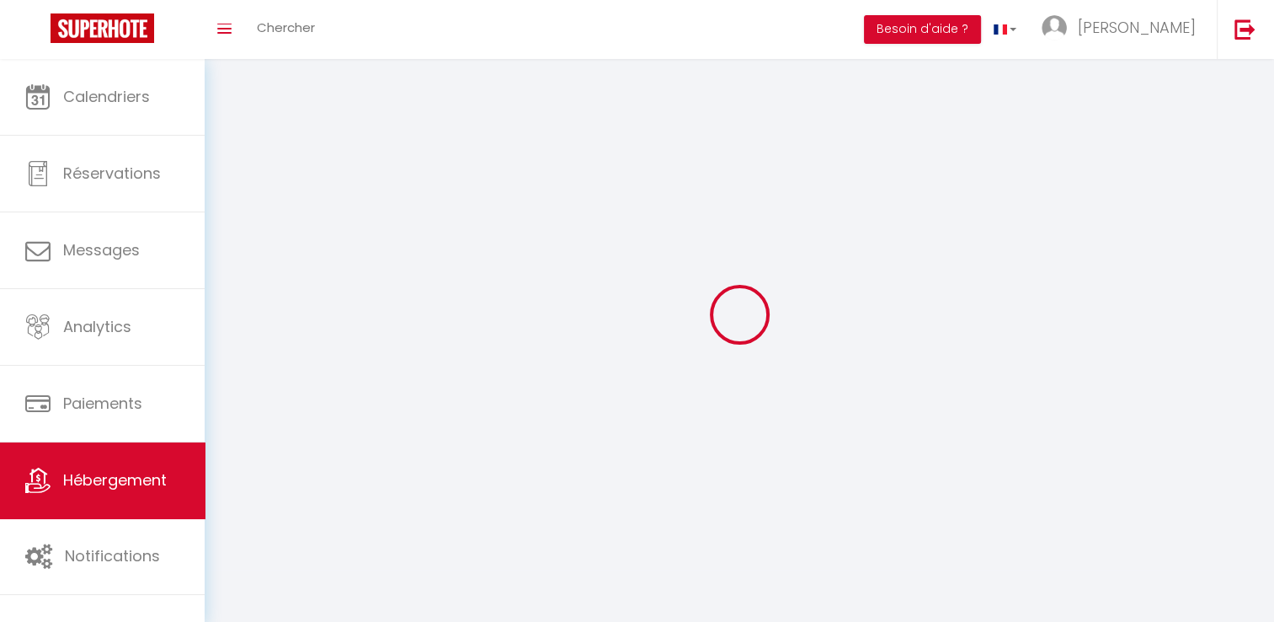
checkbox input "false"
select select
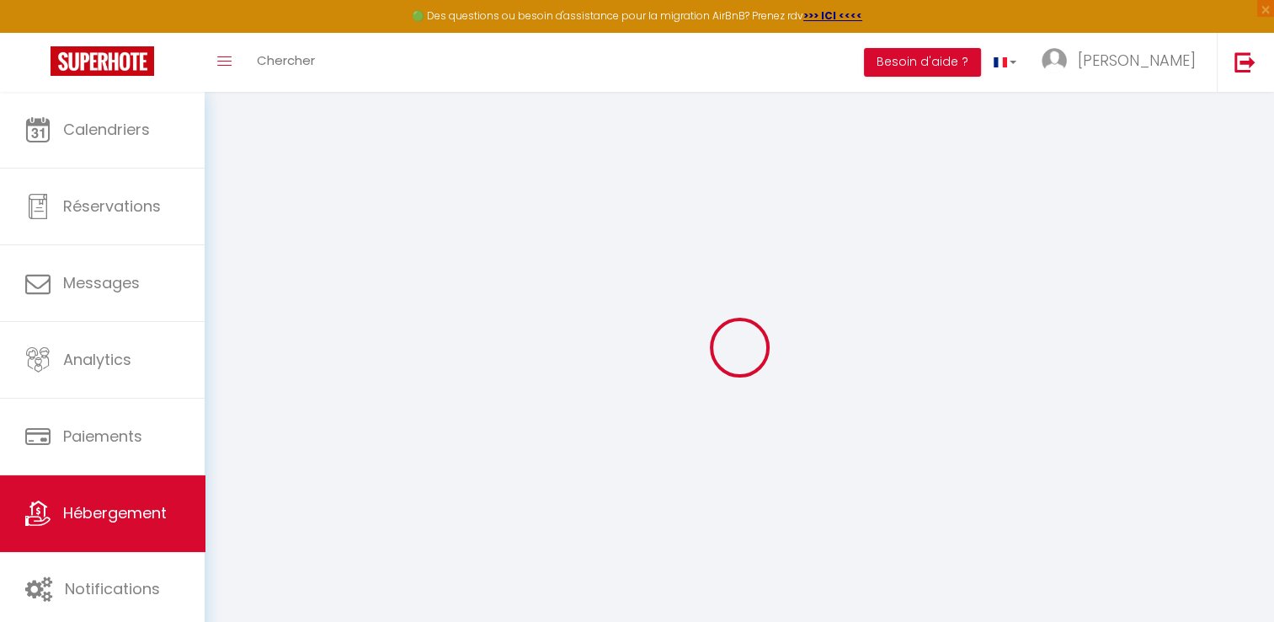
select select
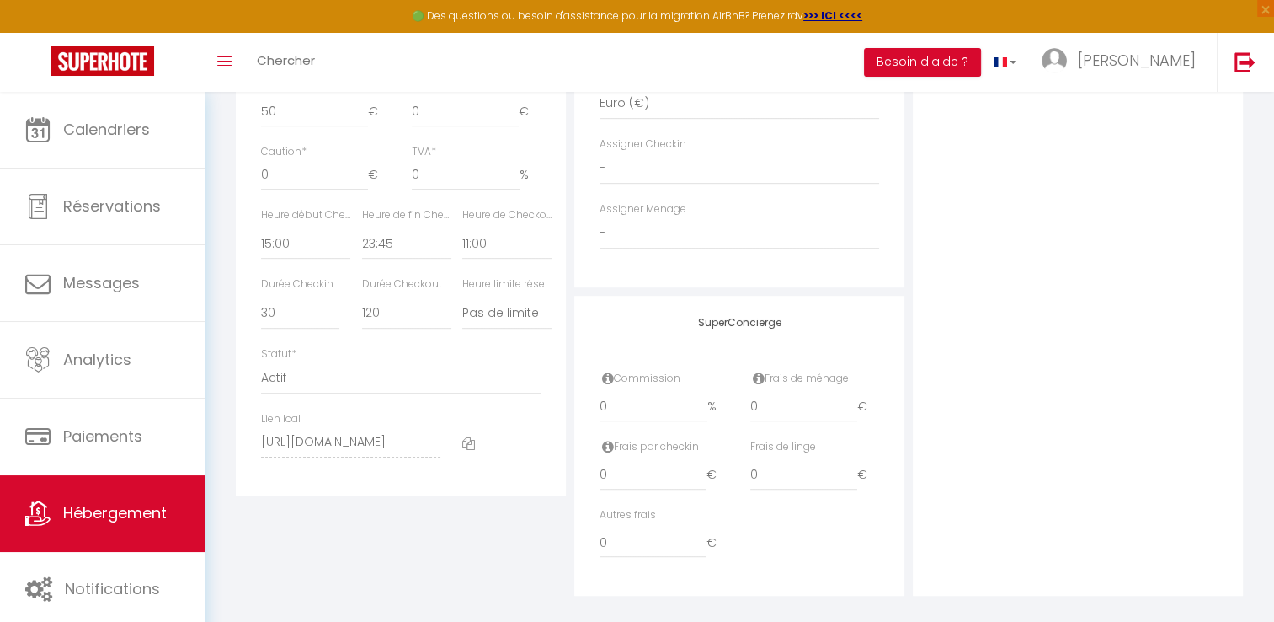
scroll to position [874, 0]
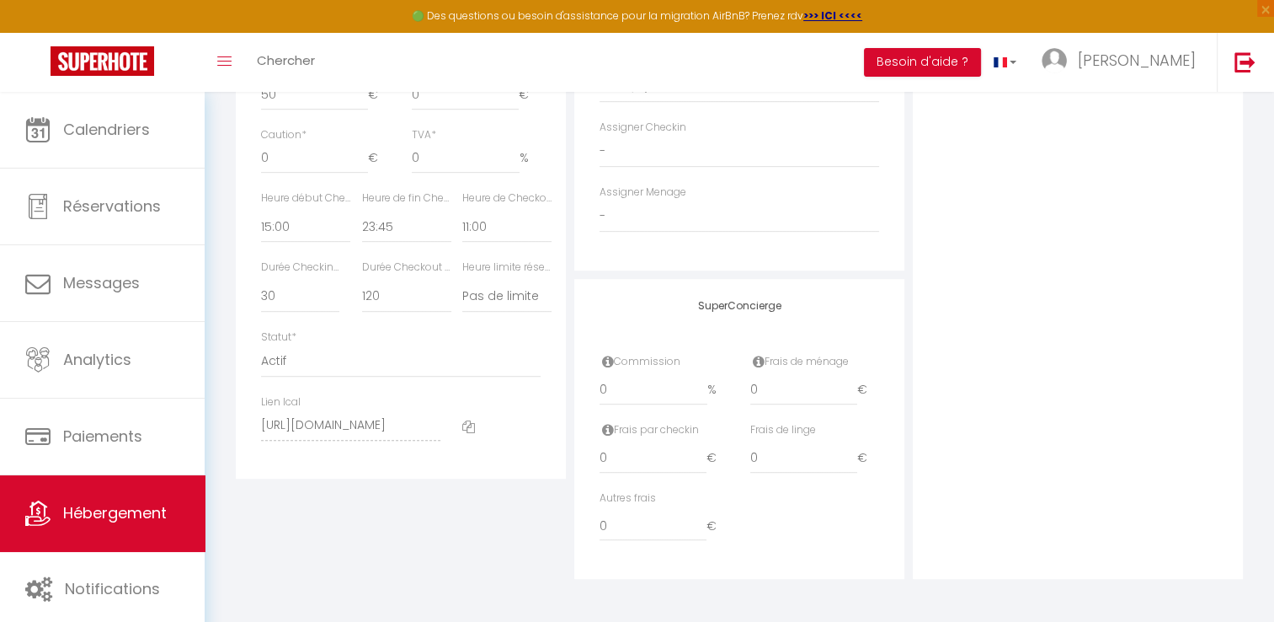
click at [468, 425] on icon at bounding box center [468, 426] width 13 height 13
